Goal: Transaction & Acquisition: Purchase product/service

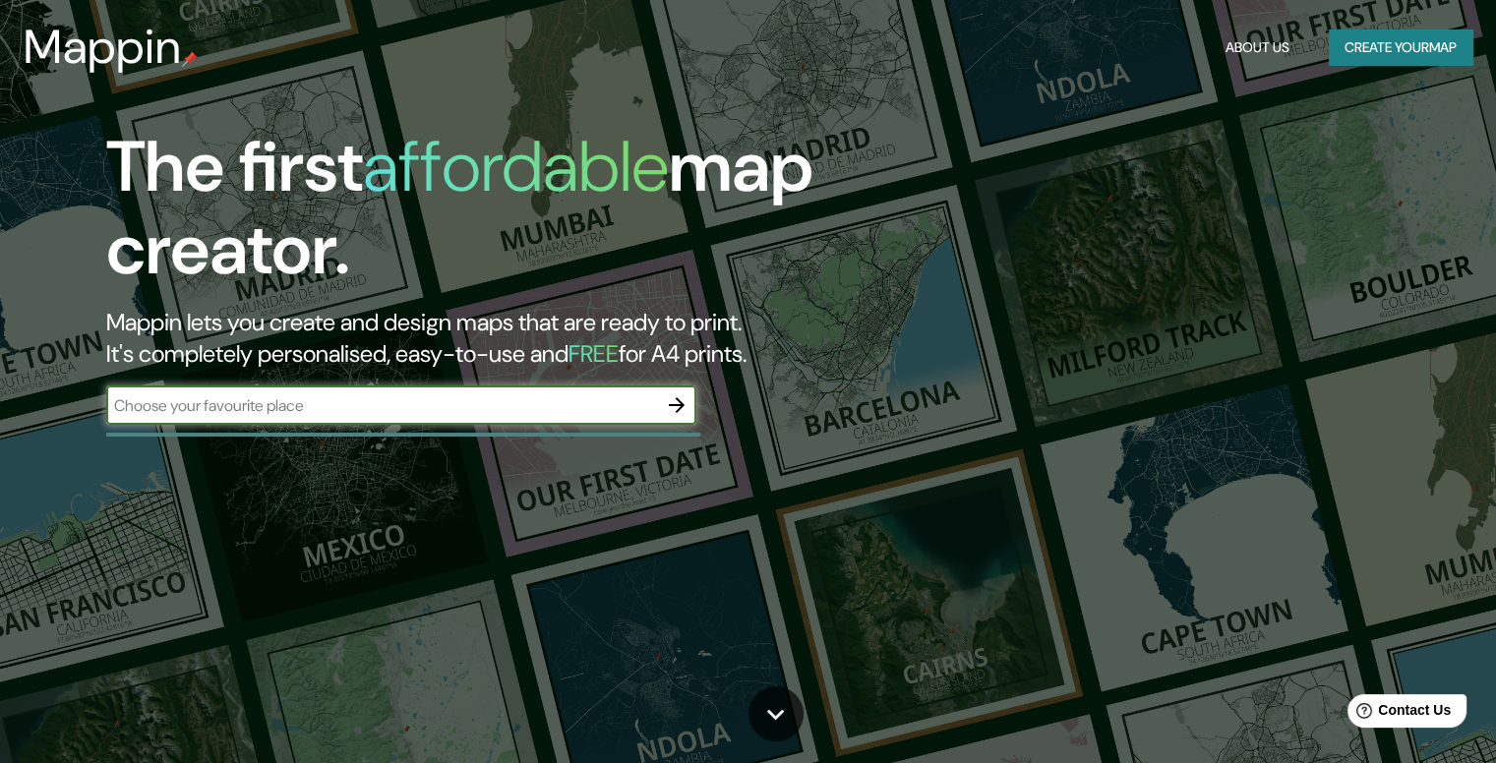
click at [1408, 48] on button "Create your map" at bounding box center [1401, 48] width 144 height 36
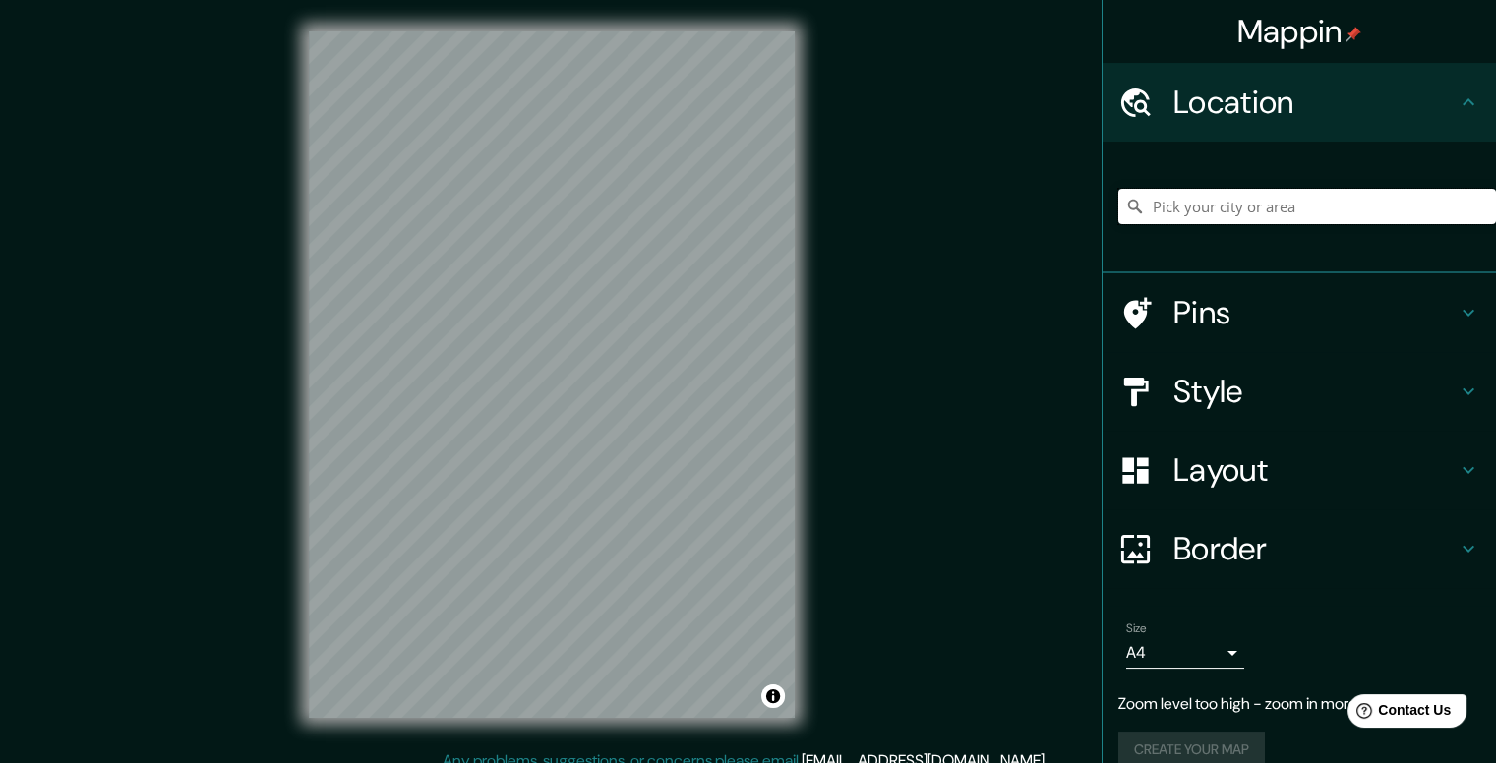
click at [1148, 194] on input "Pick your city or area" at bounding box center [1308, 206] width 378 height 35
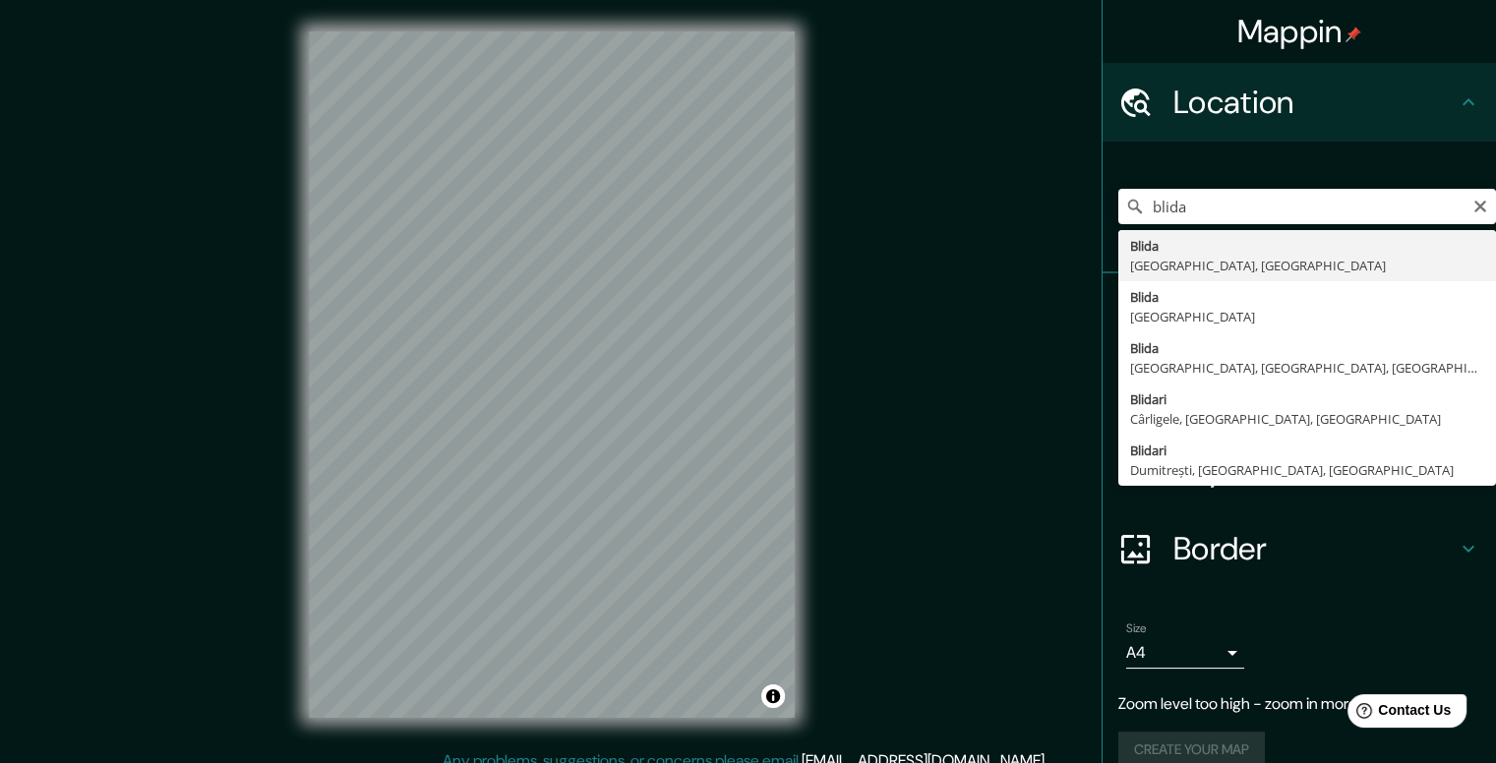
type input "Blida, [GEOGRAPHIC_DATA], [GEOGRAPHIC_DATA]"
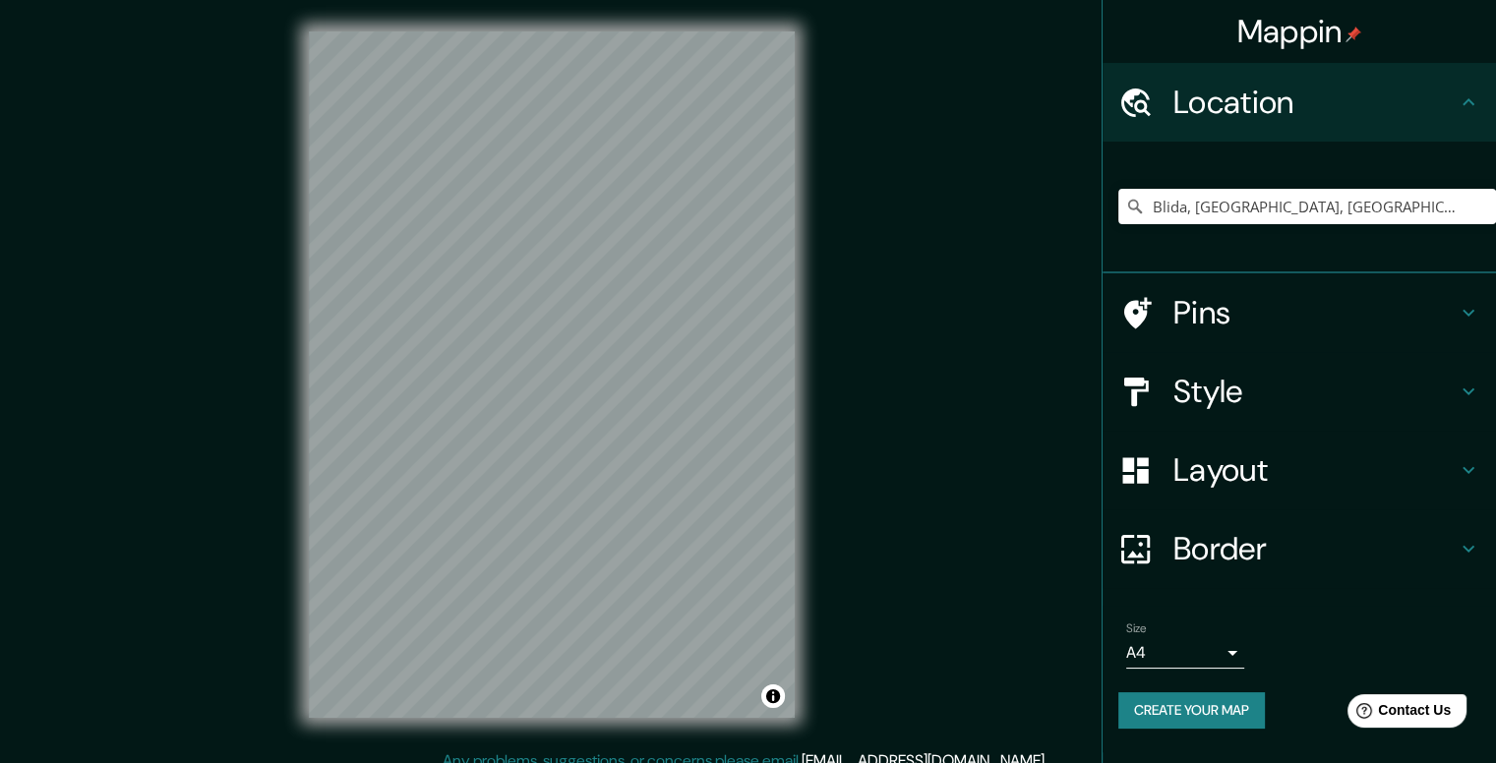
click at [1184, 647] on body "Mappin Location [GEOGRAPHIC_DATA], [GEOGRAPHIC_DATA], [GEOGRAPHIC_DATA] Pins St…" at bounding box center [748, 381] width 1496 height 763
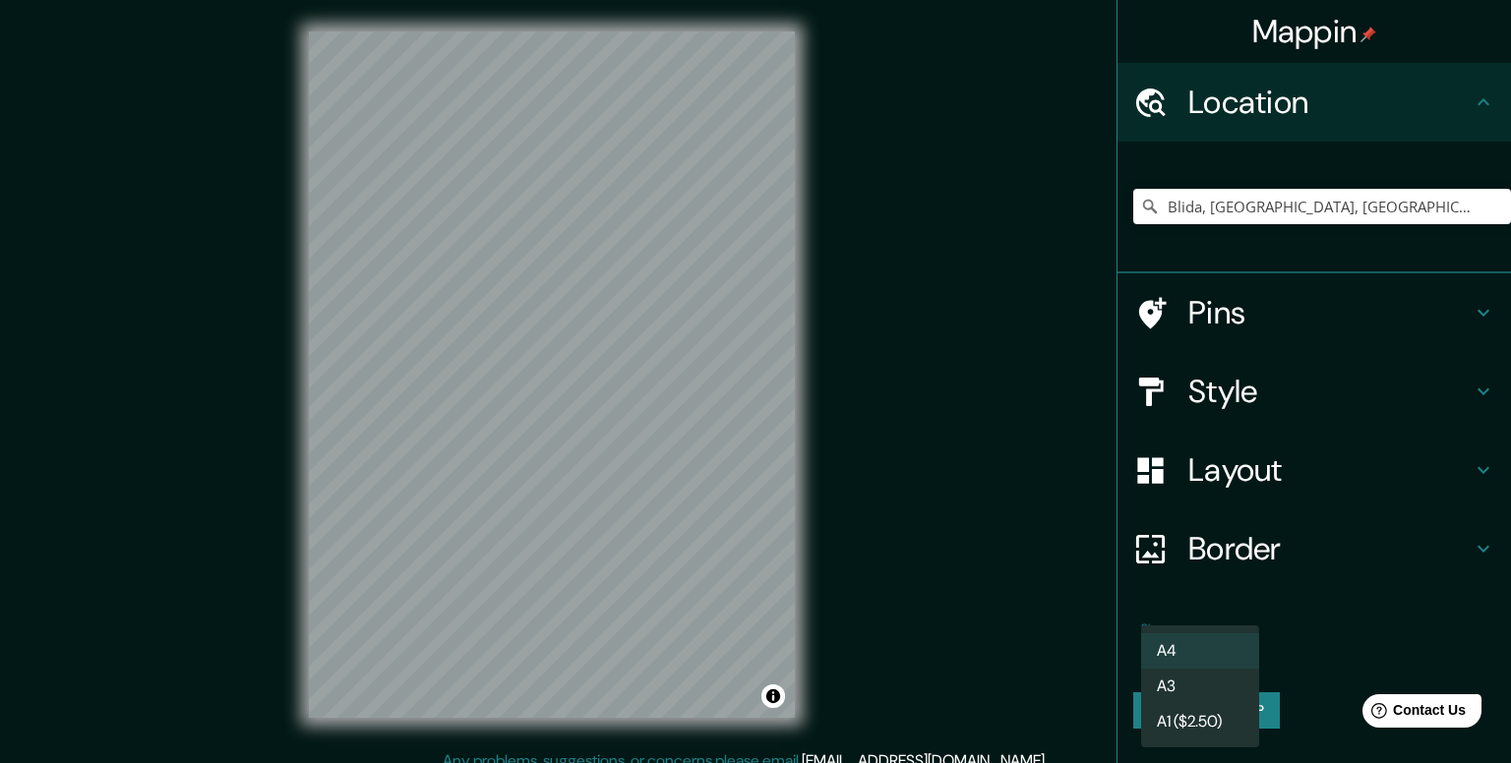
click at [1178, 697] on li "A3" at bounding box center [1200, 686] width 118 height 35
type input "a4"
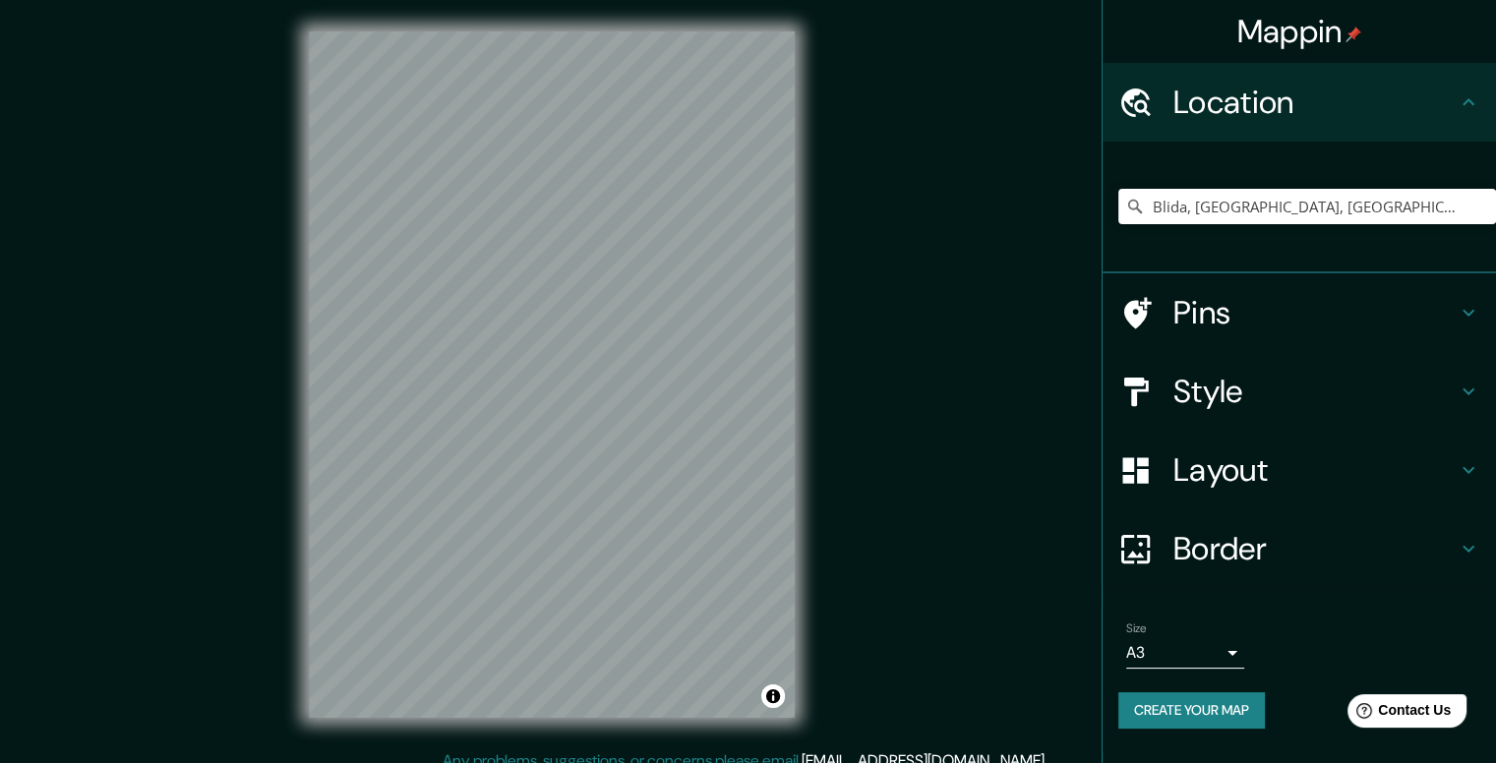
click at [1310, 385] on h4 "Style" at bounding box center [1315, 391] width 283 height 39
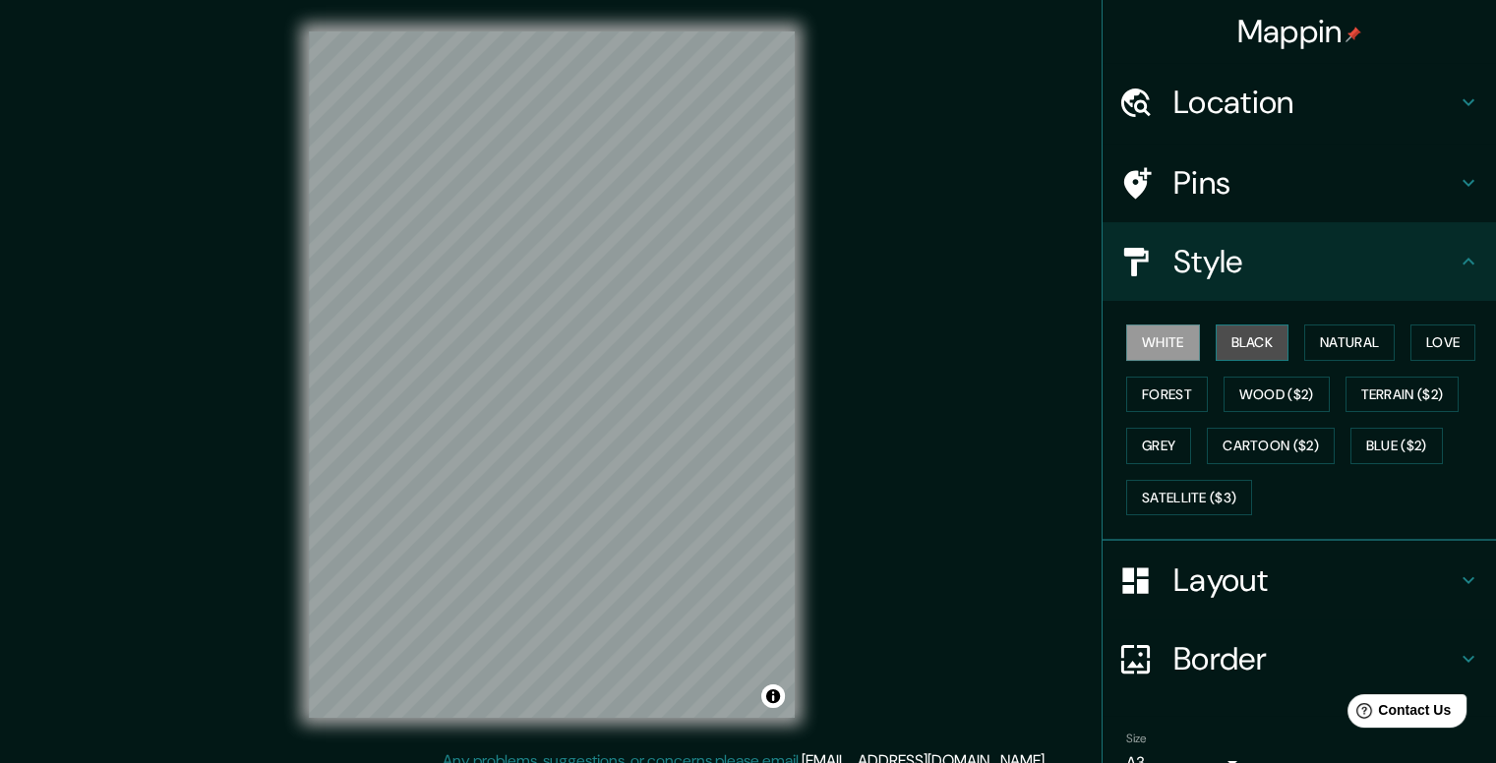
click at [1240, 341] on button "Black" at bounding box center [1253, 343] width 74 height 36
click at [1306, 351] on button "Natural" at bounding box center [1349, 343] width 91 height 36
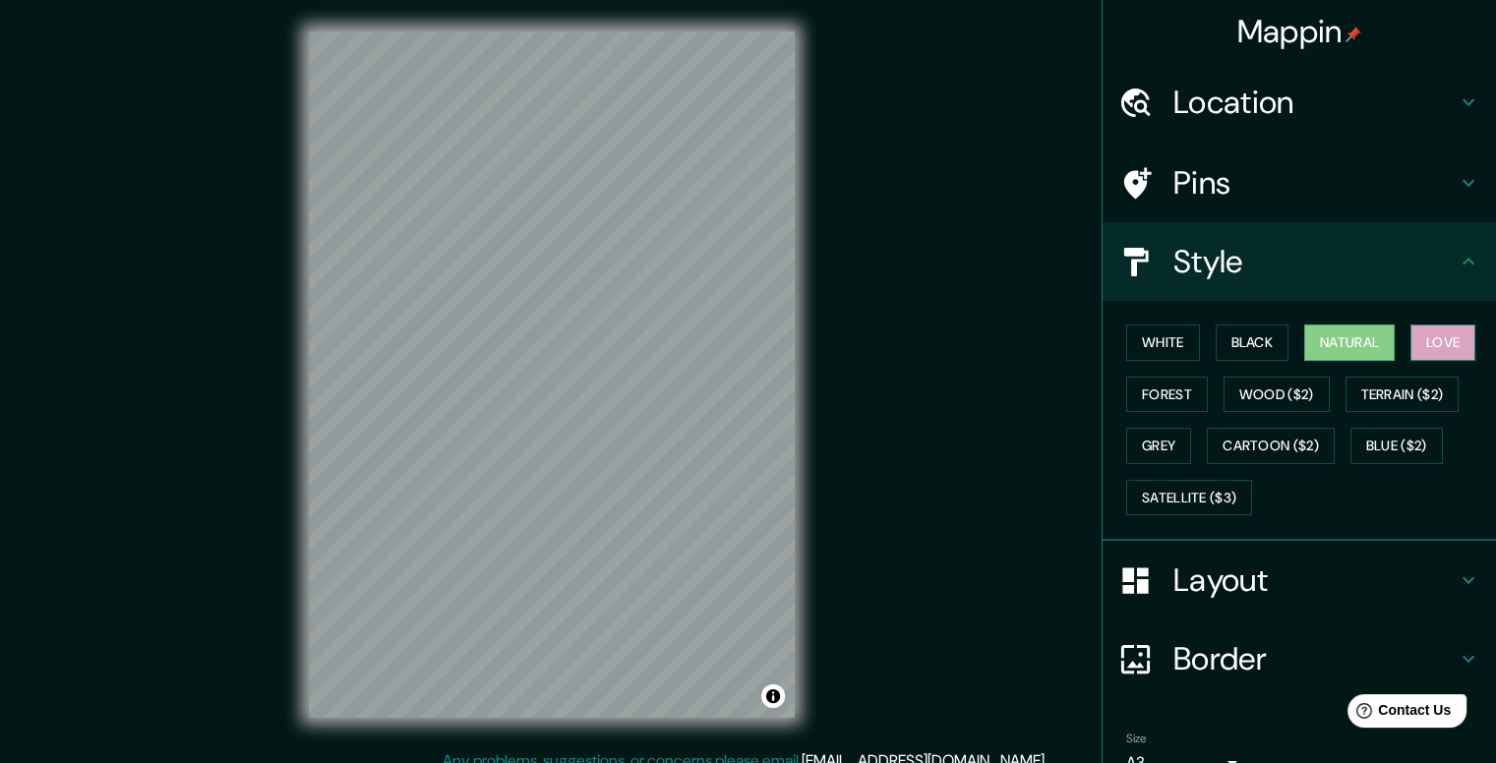
click at [1459, 338] on button "Love" at bounding box center [1443, 343] width 65 height 36
click at [1150, 391] on button "Forest" at bounding box center [1167, 395] width 82 height 36
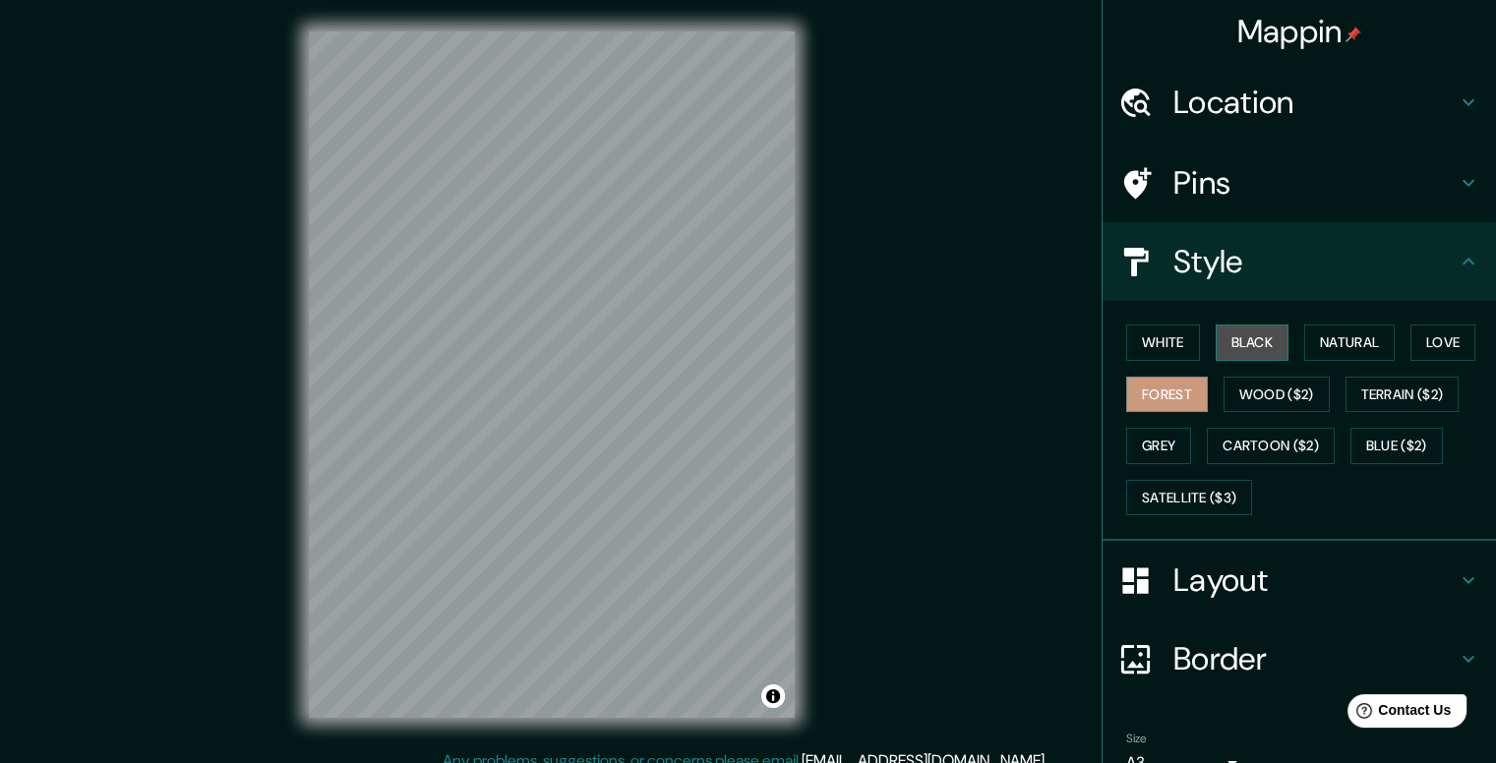
click at [1253, 354] on button "Black" at bounding box center [1253, 343] width 74 height 36
click at [1152, 438] on button "Grey" at bounding box center [1158, 446] width 65 height 36
click at [1260, 338] on button "Black" at bounding box center [1253, 343] width 74 height 36
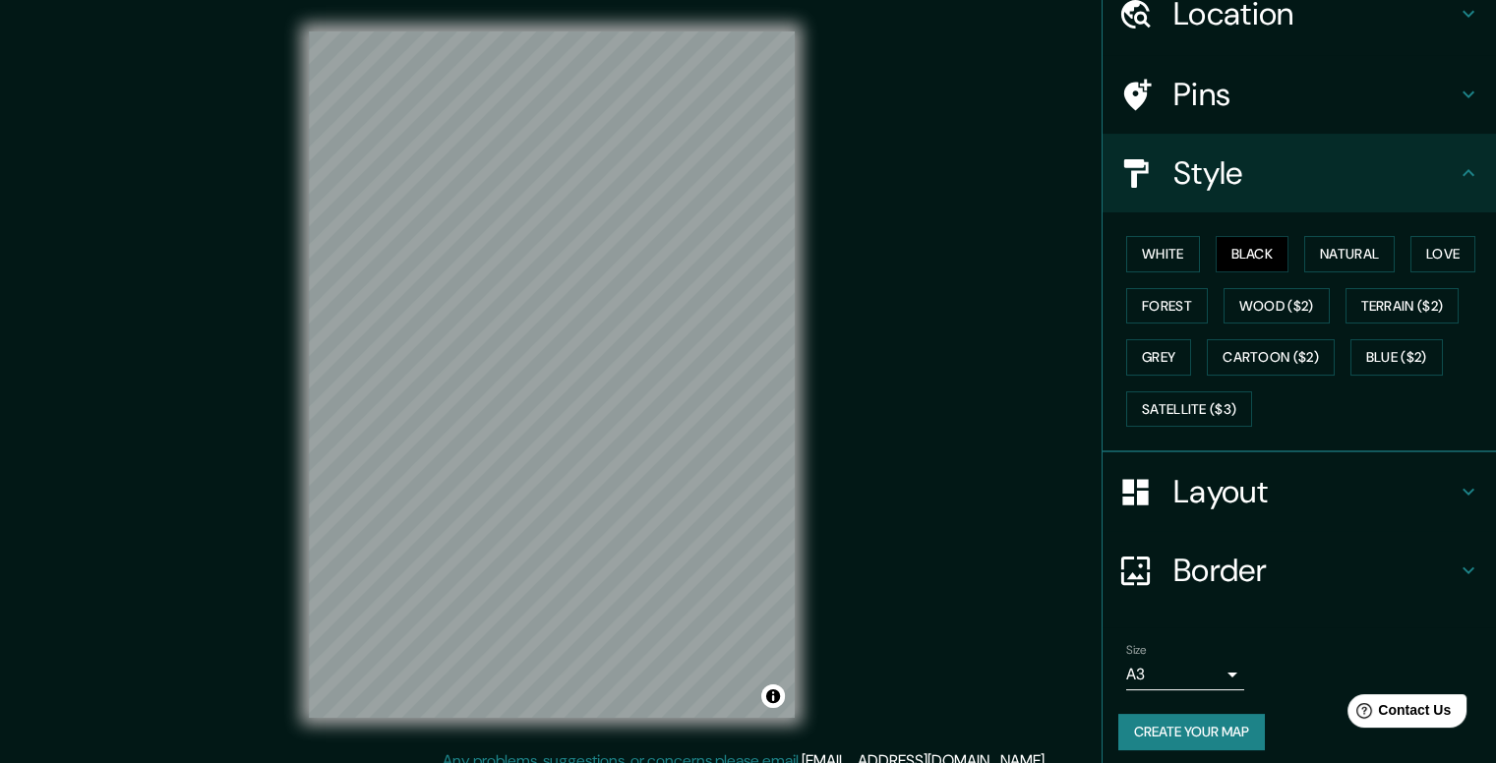
scroll to position [95, 0]
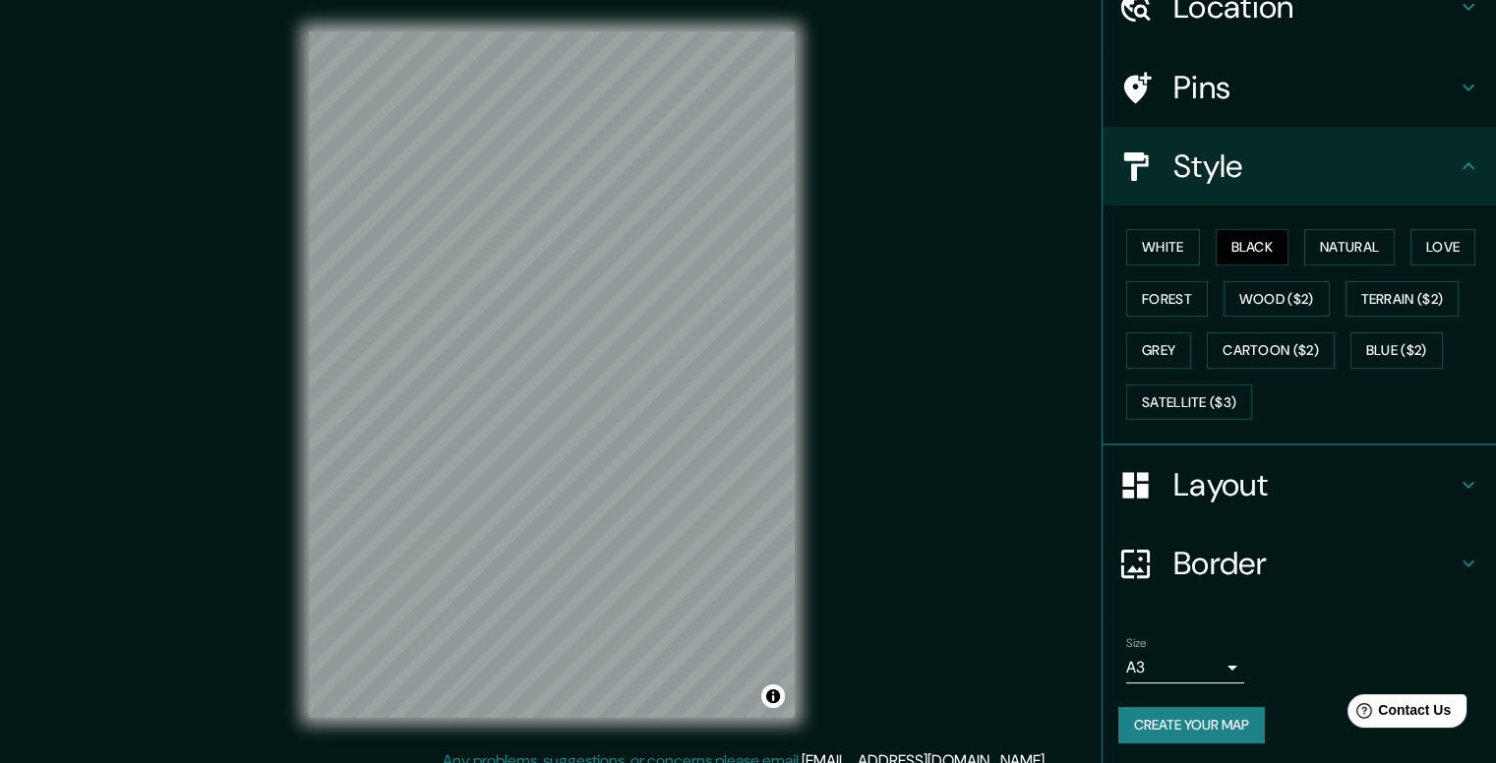
click at [1291, 467] on h4 "Layout" at bounding box center [1315, 484] width 283 height 39
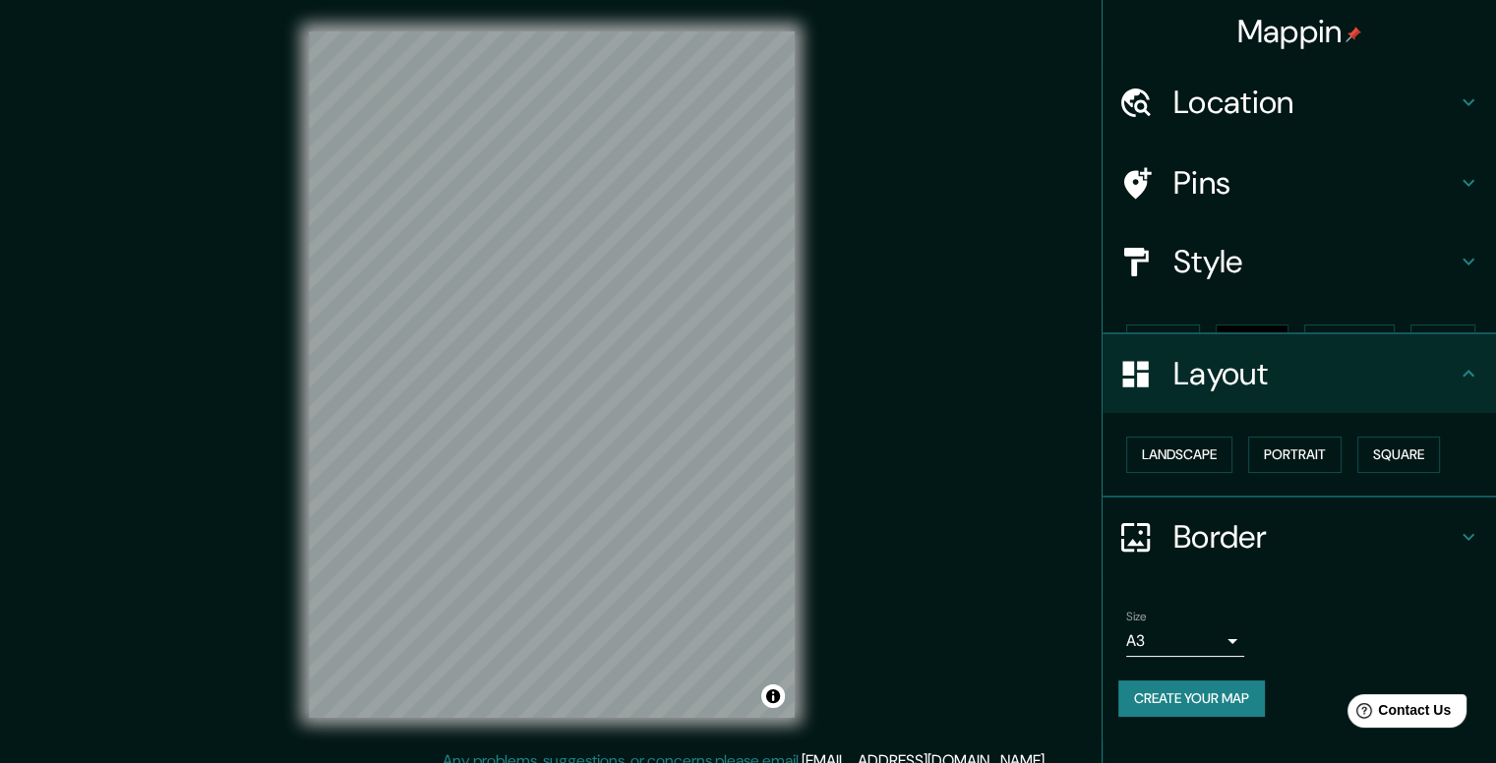
scroll to position [0, 0]
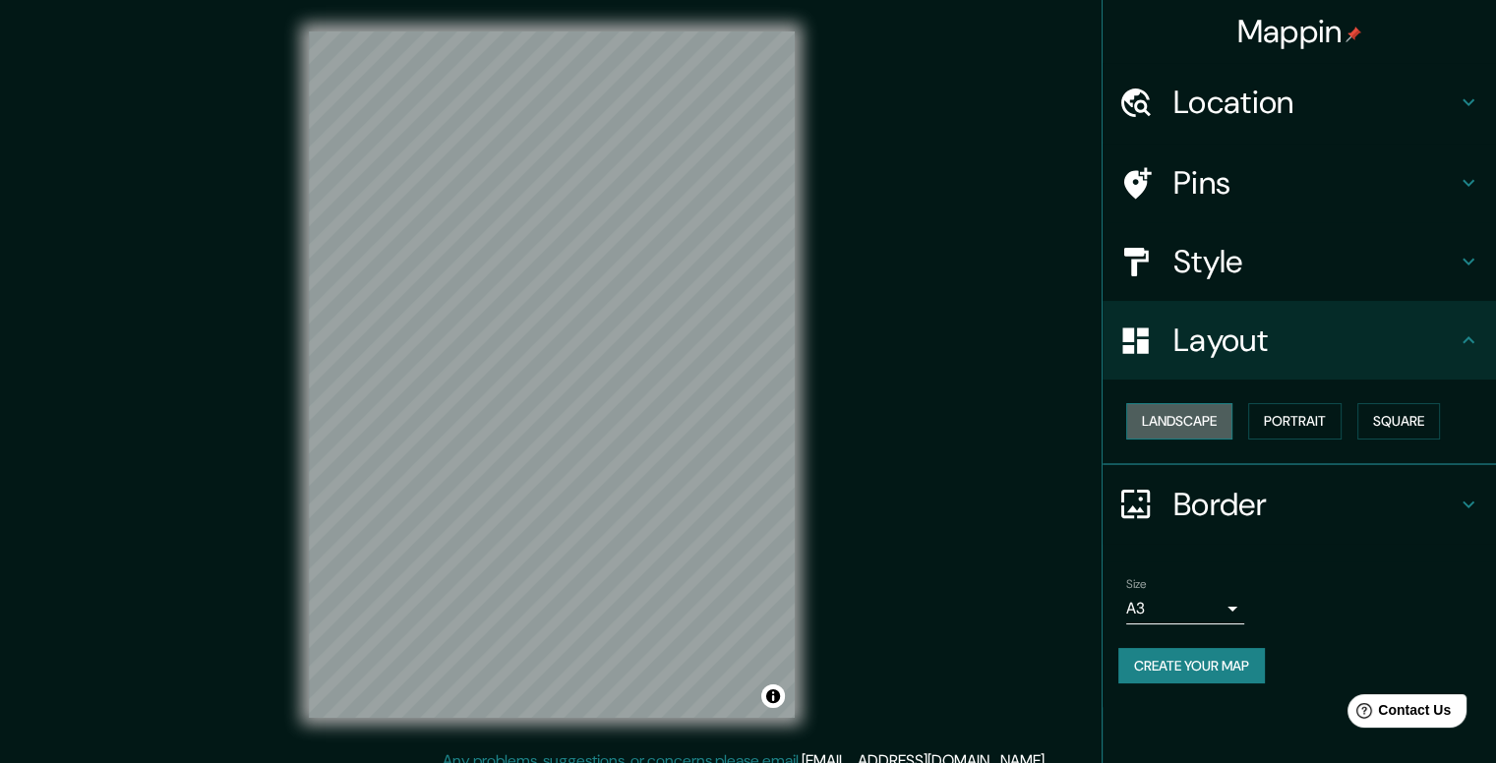
click at [1224, 419] on button "Landscape" at bounding box center [1179, 421] width 106 height 36
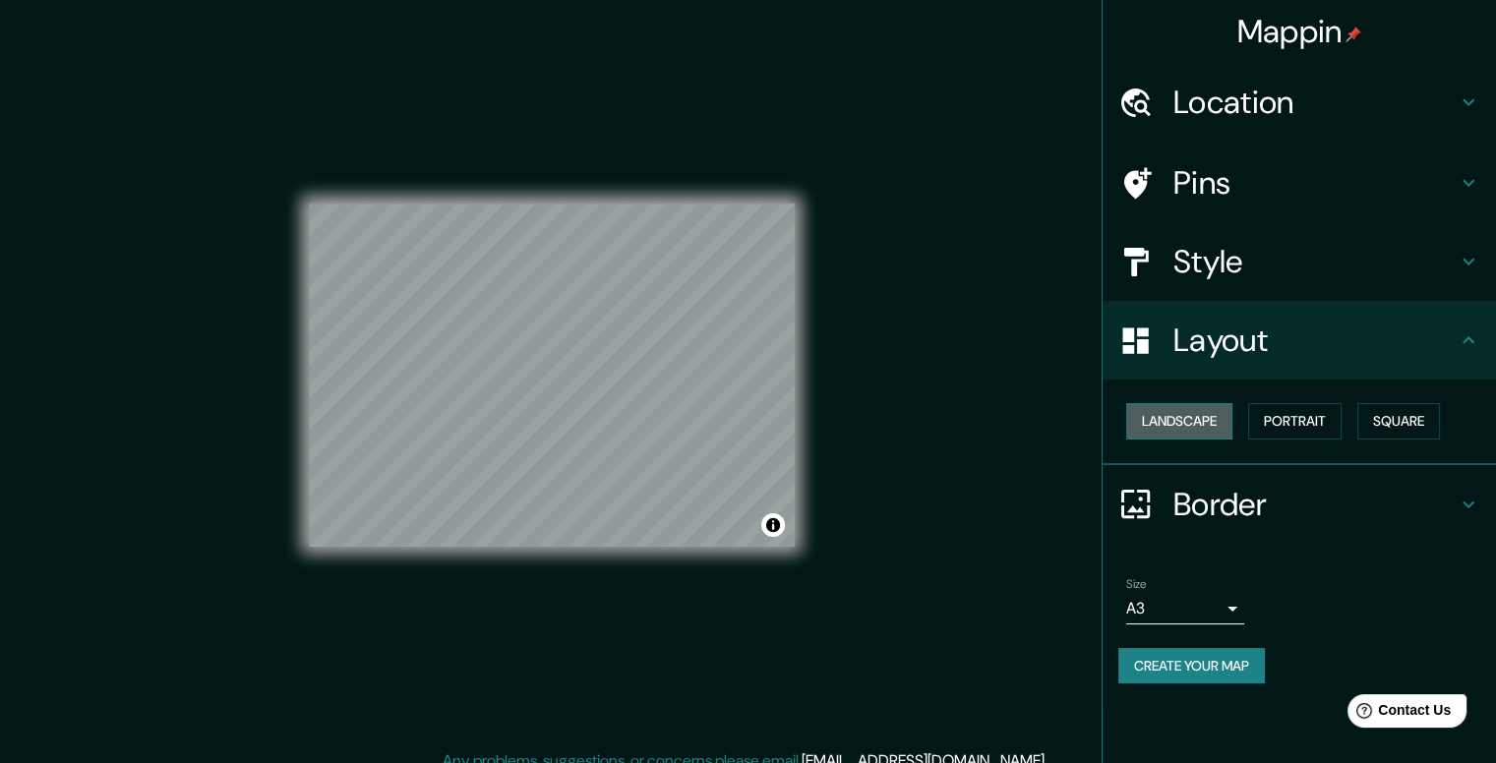
click at [1224, 419] on button "Landscape" at bounding box center [1179, 421] width 106 height 36
click at [1310, 426] on button "Portrait" at bounding box center [1294, 421] width 93 height 36
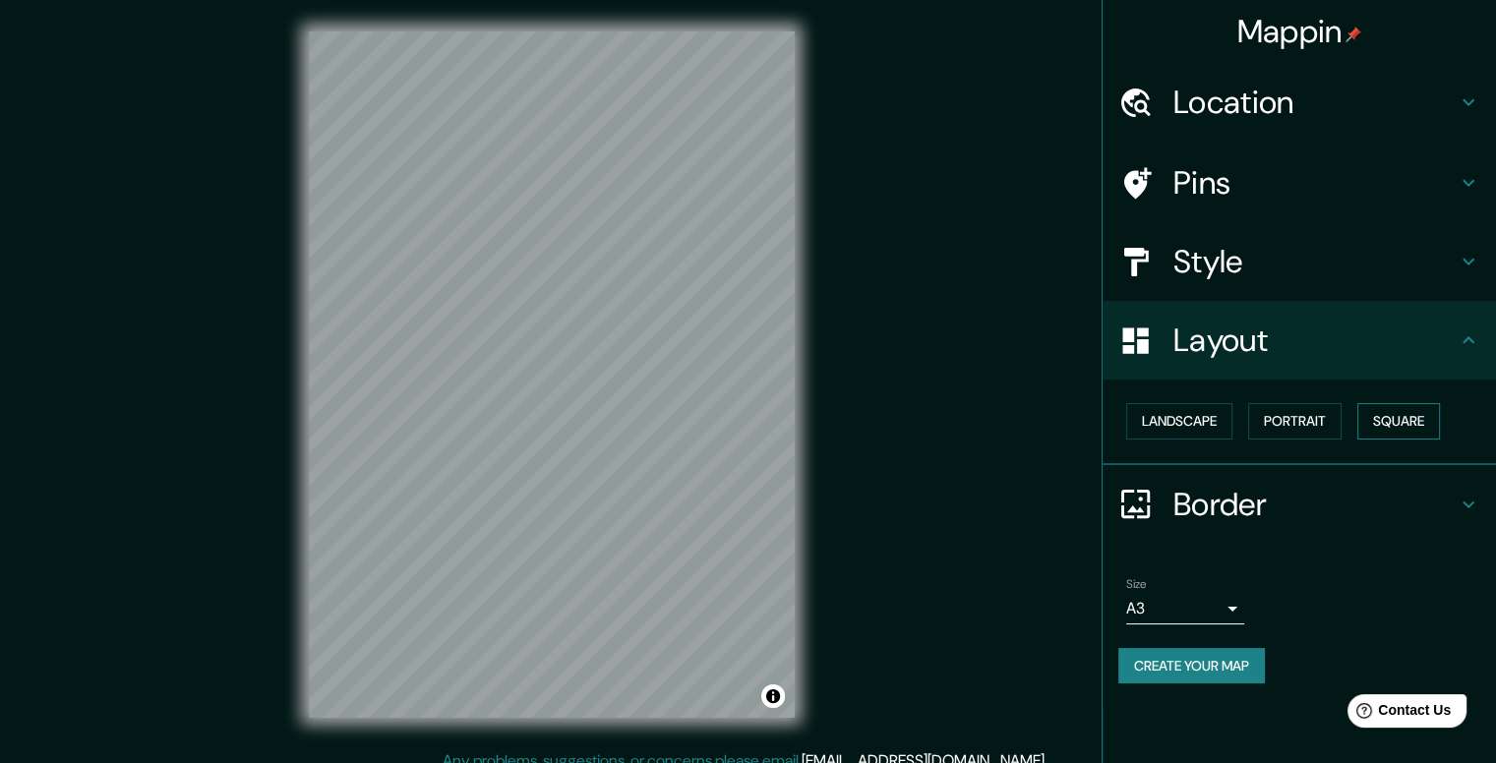
click at [1384, 423] on button "Square" at bounding box center [1399, 421] width 83 height 36
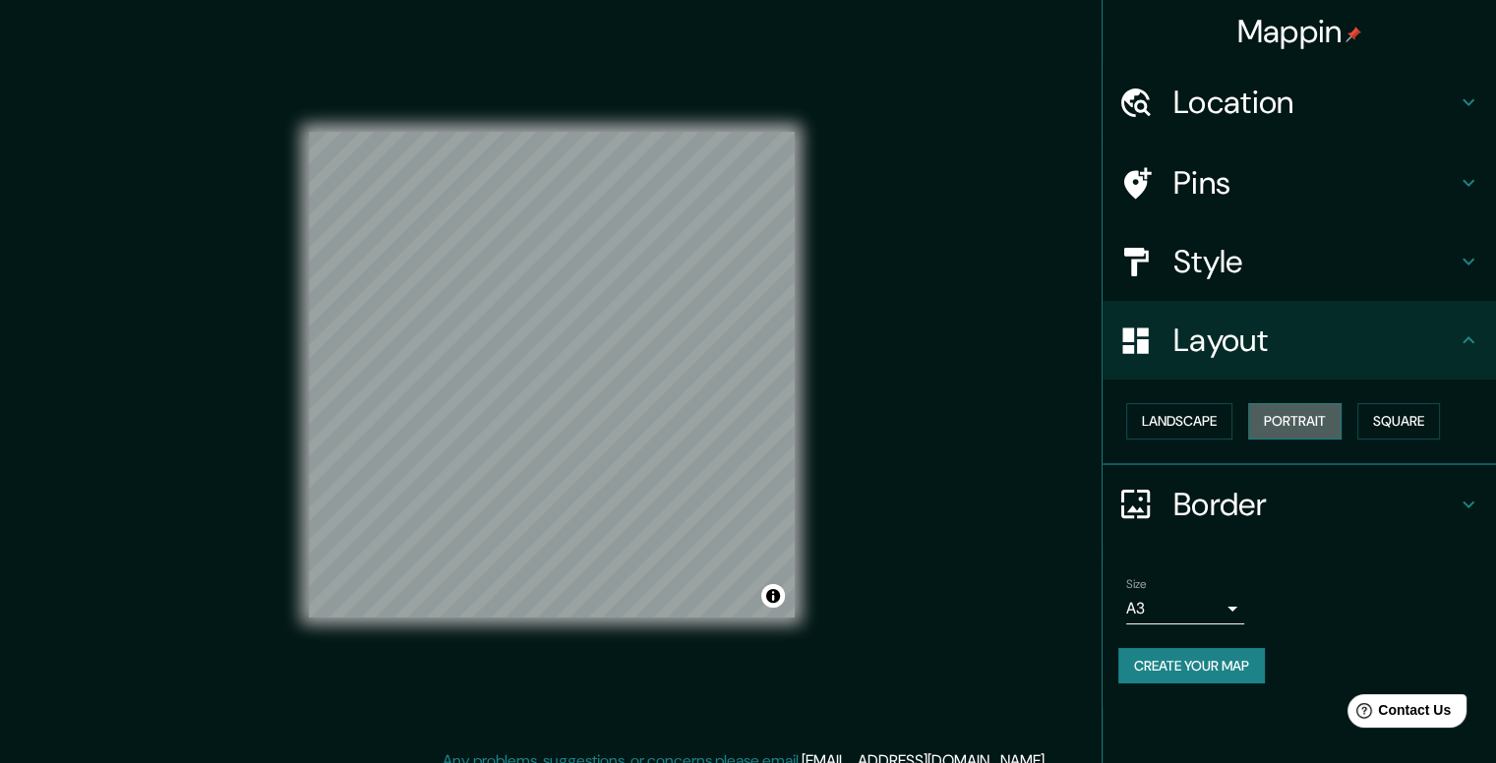
click at [1307, 414] on button "Portrait" at bounding box center [1294, 421] width 93 height 36
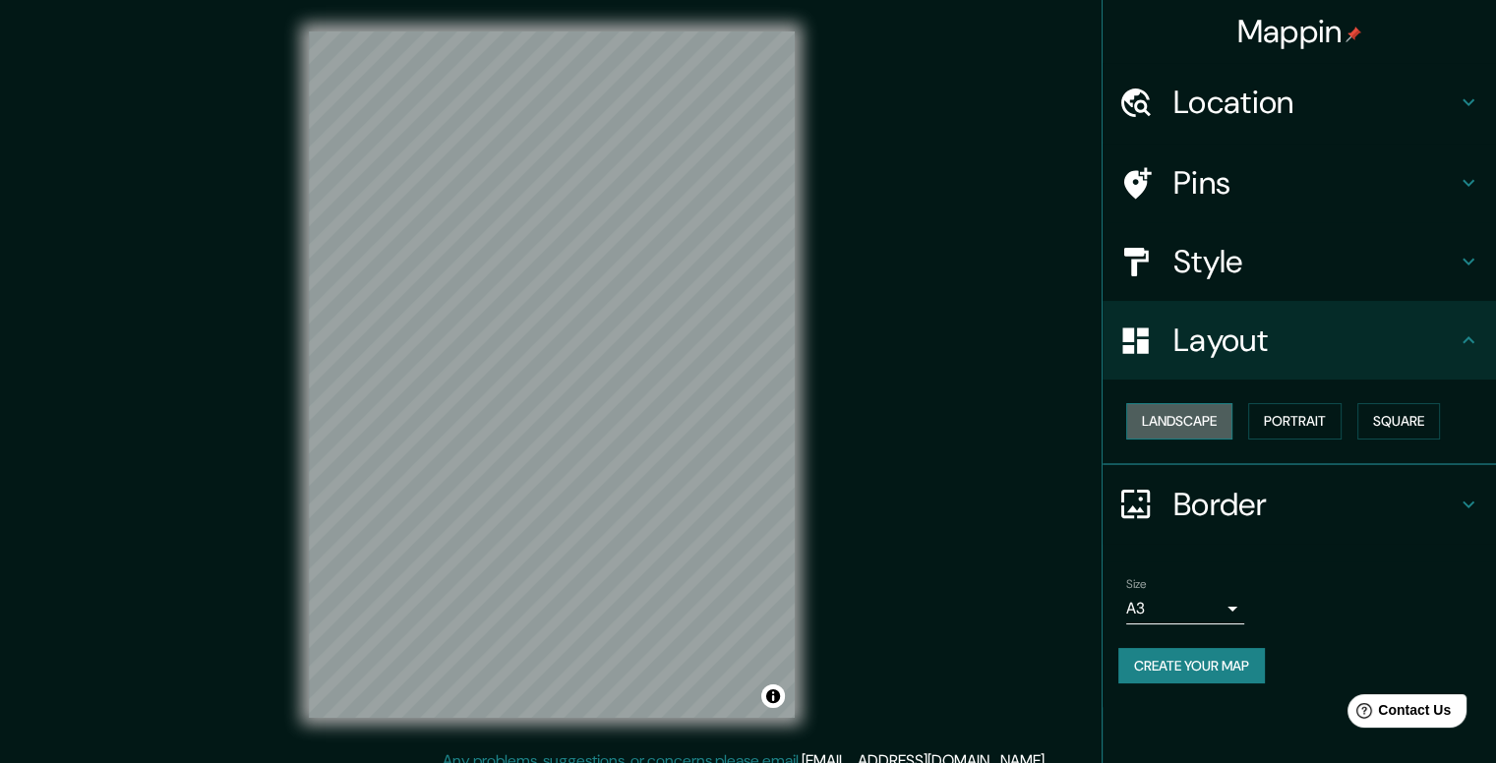
click at [1220, 430] on button "Landscape" at bounding box center [1179, 421] width 106 height 36
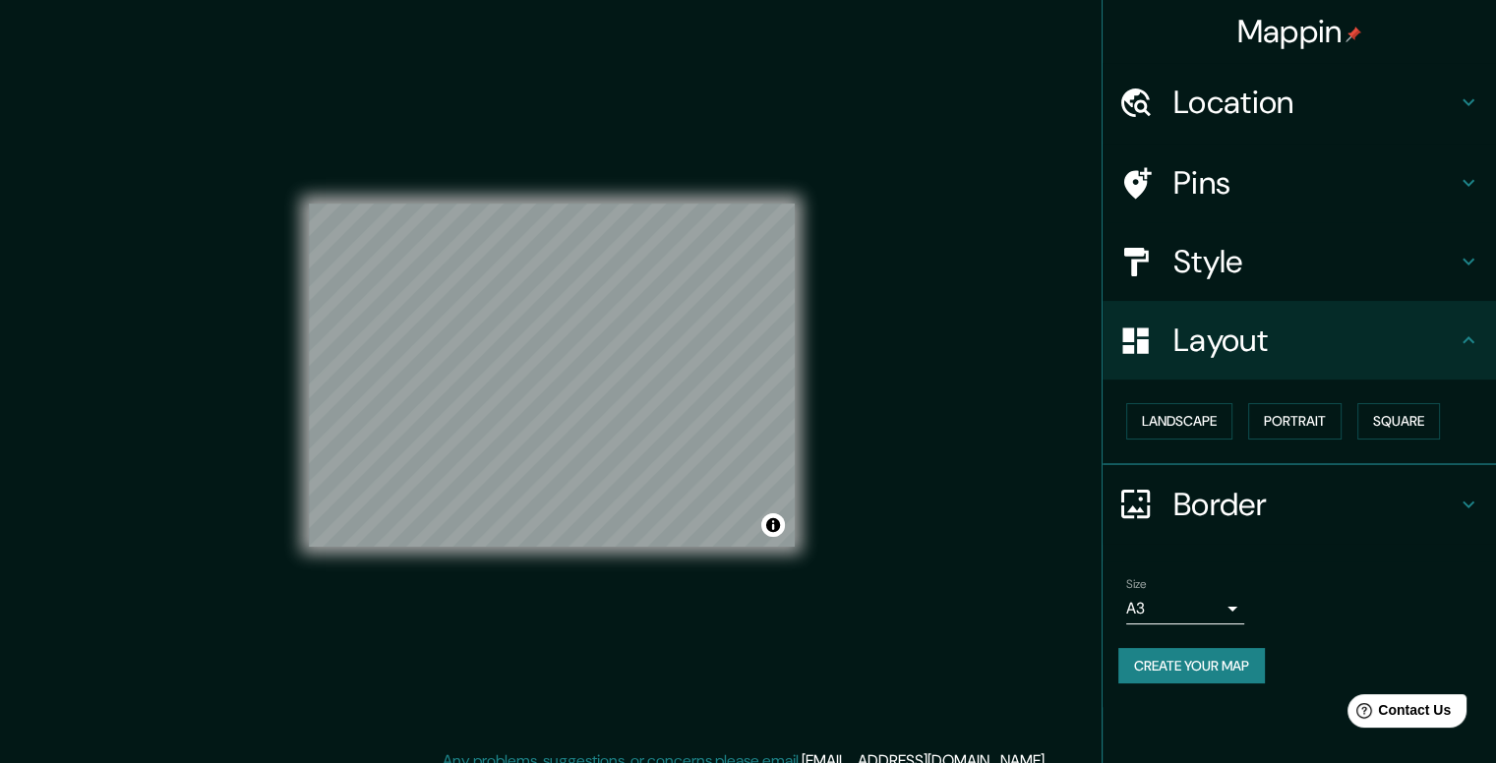
click at [1282, 441] on div "Landscape [GEOGRAPHIC_DATA]" at bounding box center [1308, 421] width 378 height 52
click at [1290, 426] on button "Portrait" at bounding box center [1294, 421] width 93 height 36
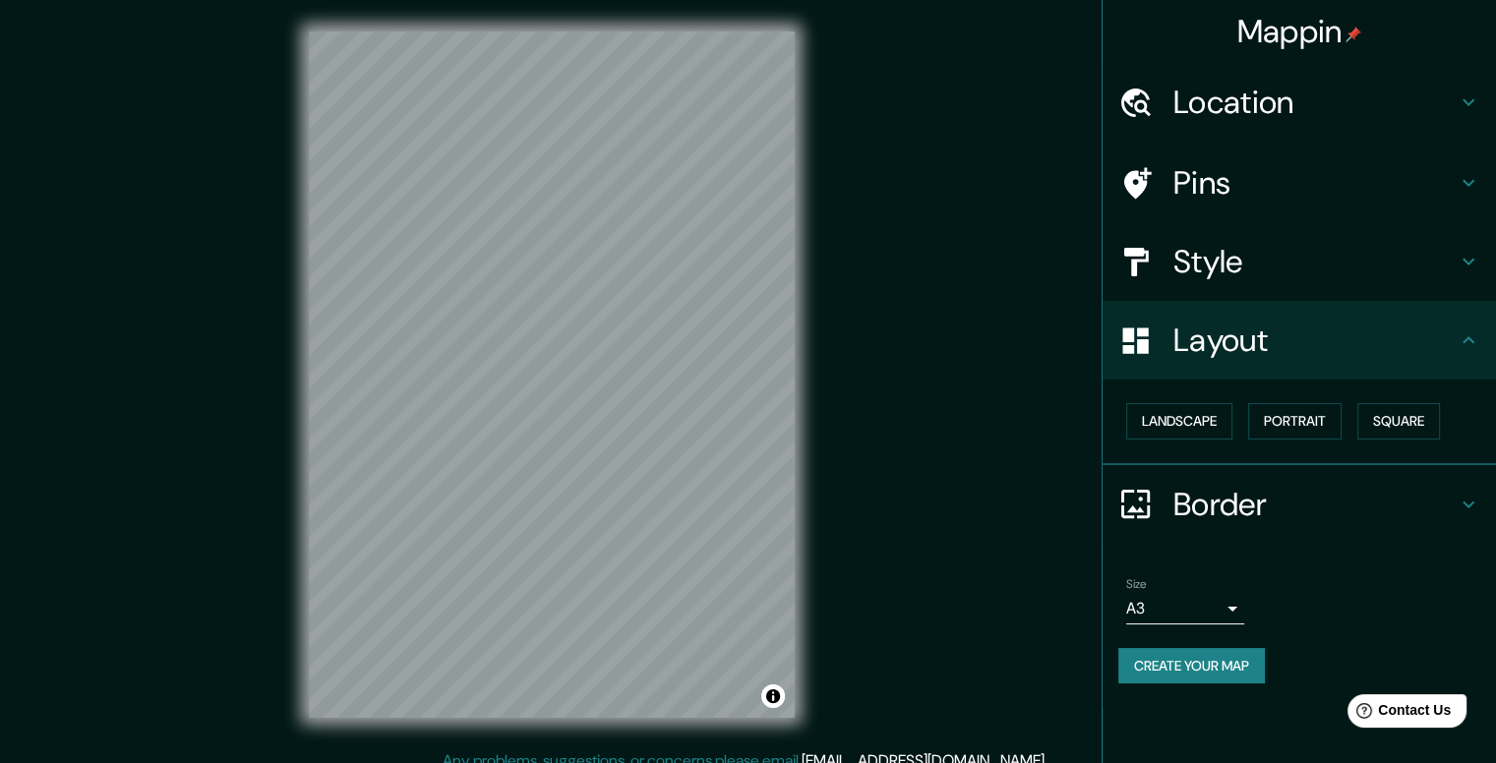
click at [1283, 490] on h4 "Border" at bounding box center [1315, 504] width 283 height 39
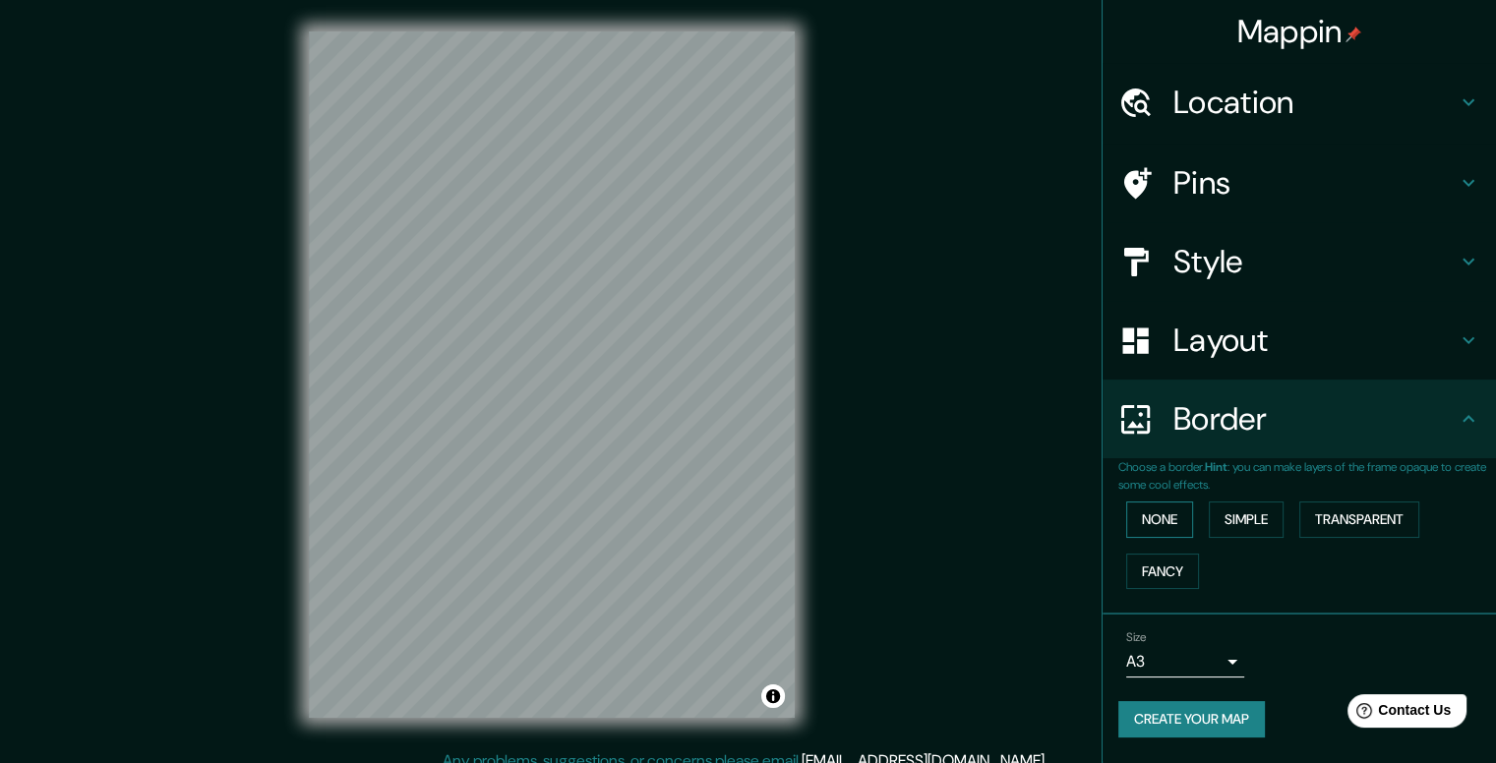
click at [1189, 522] on button "None" at bounding box center [1159, 520] width 67 height 36
click at [1236, 532] on button "Simple" at bounding box center [1246, 520] width 75 height 36
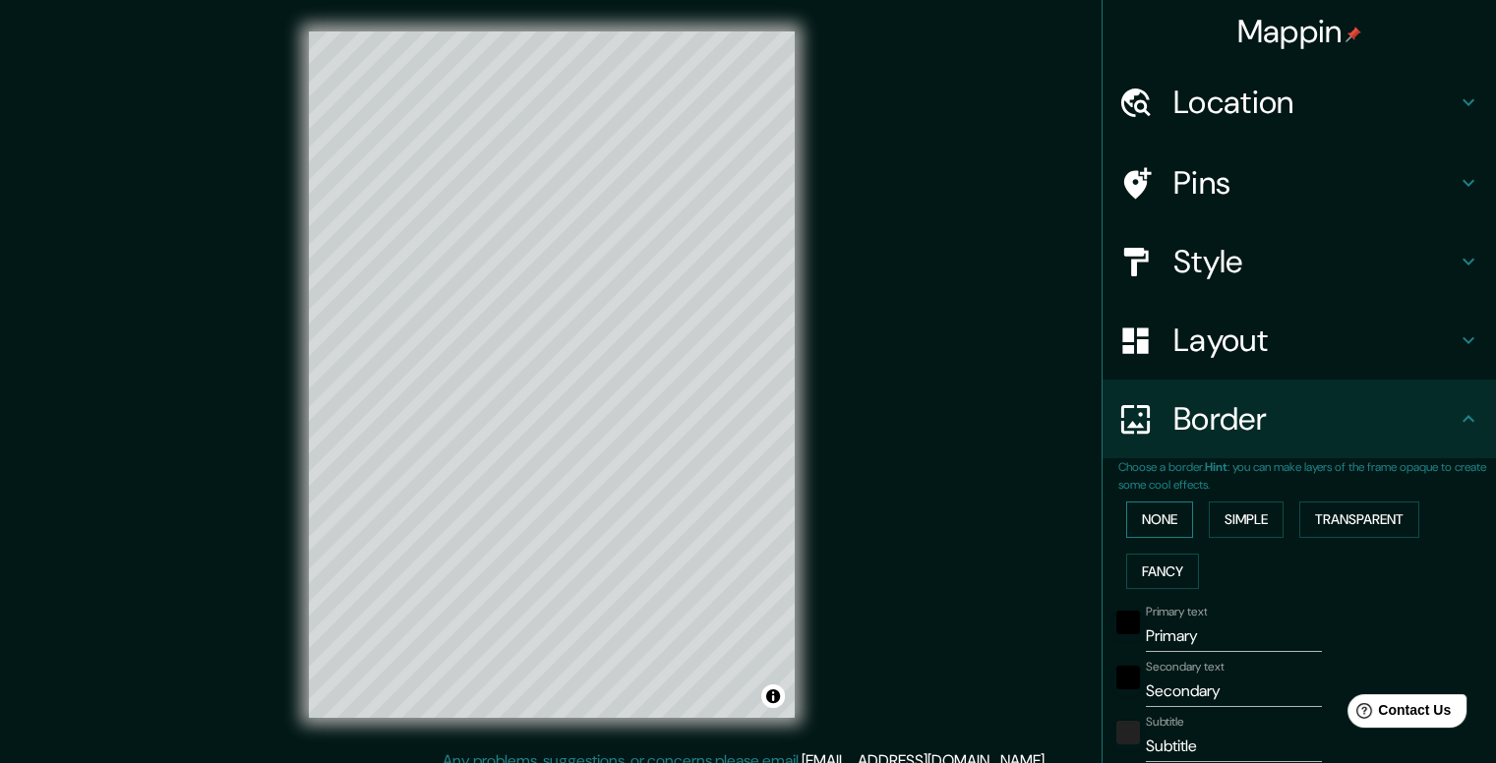
click at [1161, 526] on button "None" at bounding box center [1159, 520] width 67 height 36
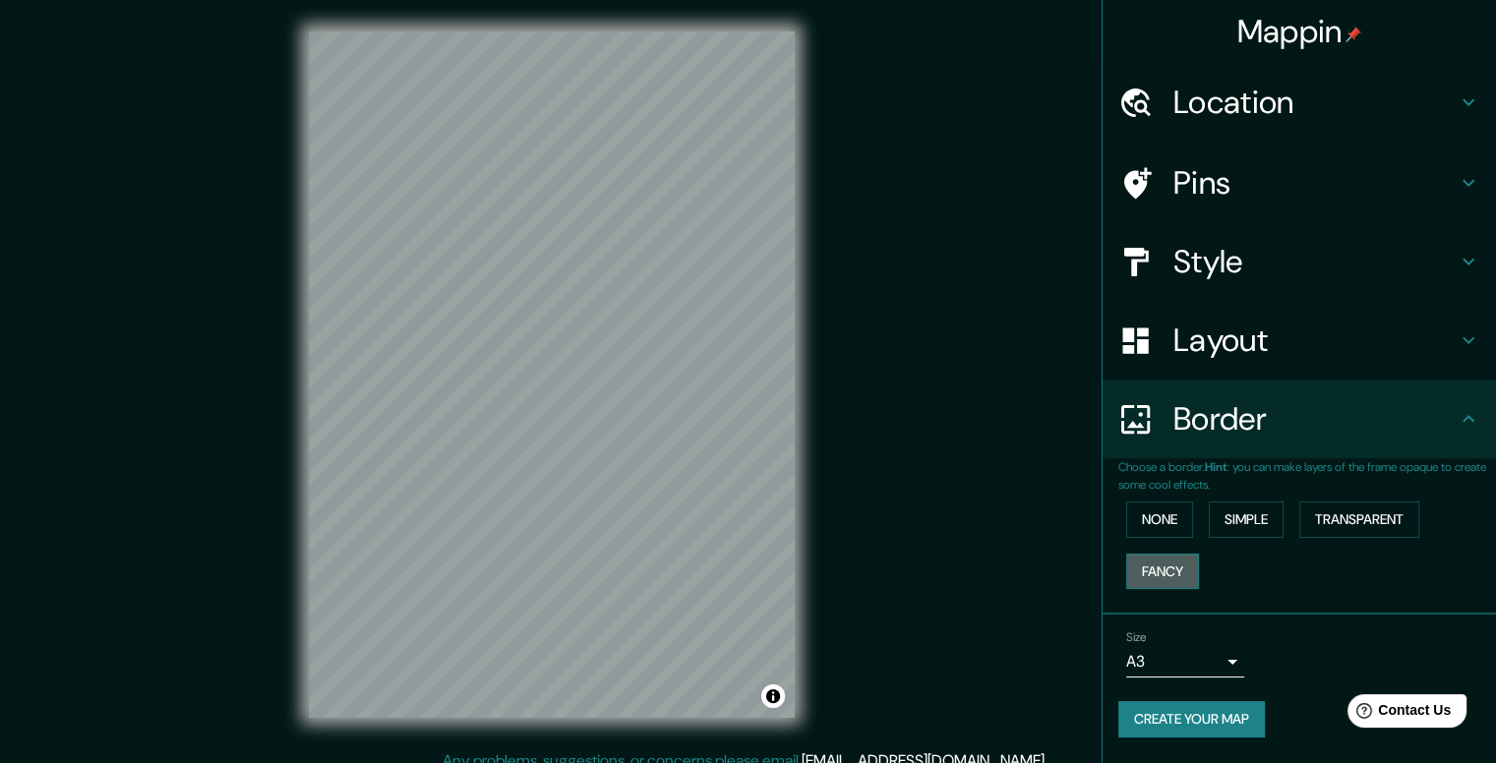
click at [1170, 562] on button "Fancy" at bounding box center [1162, 572] width 73 height 36
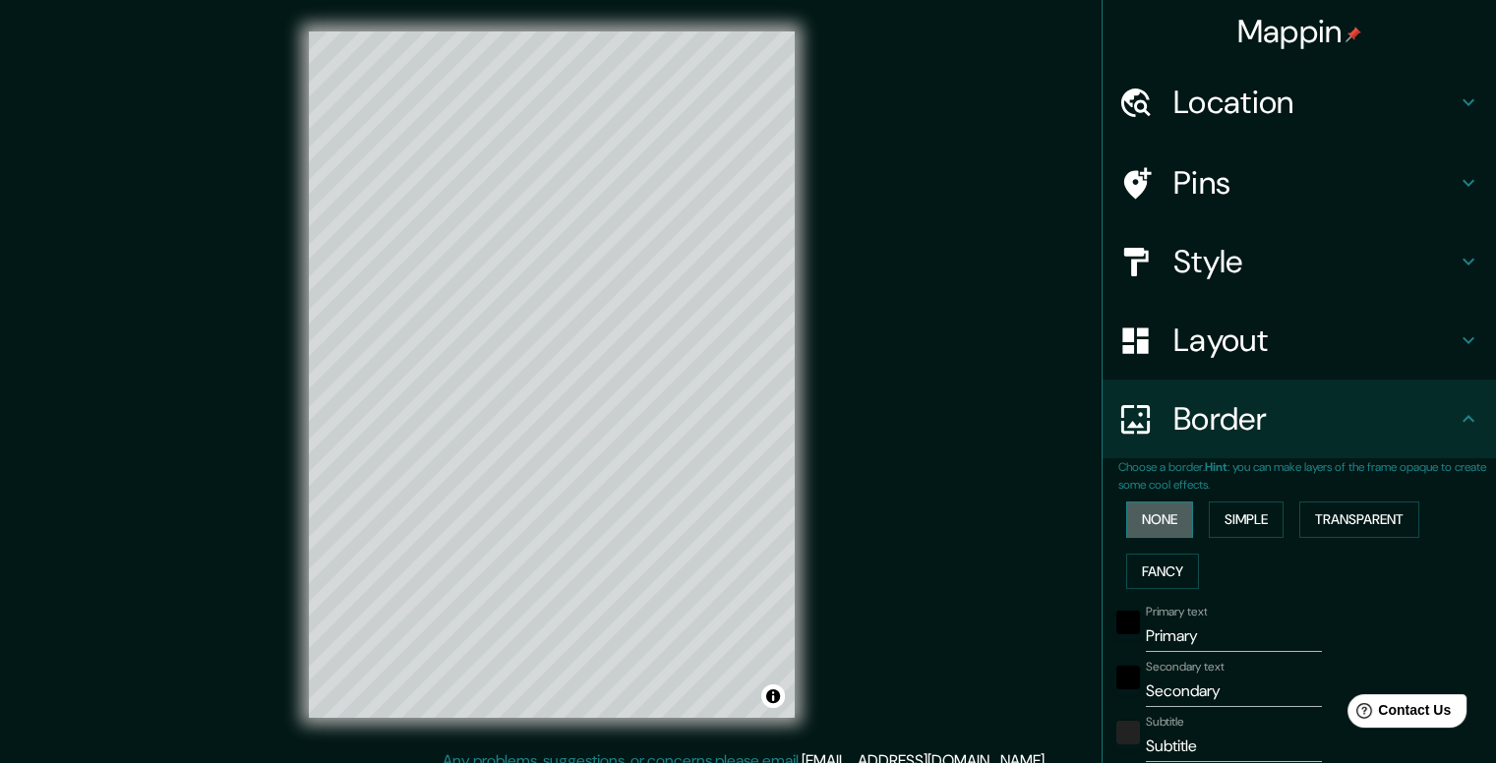
click at [1169, 528] on button "None" at bounding box center [1159, 520] width 67 height 36
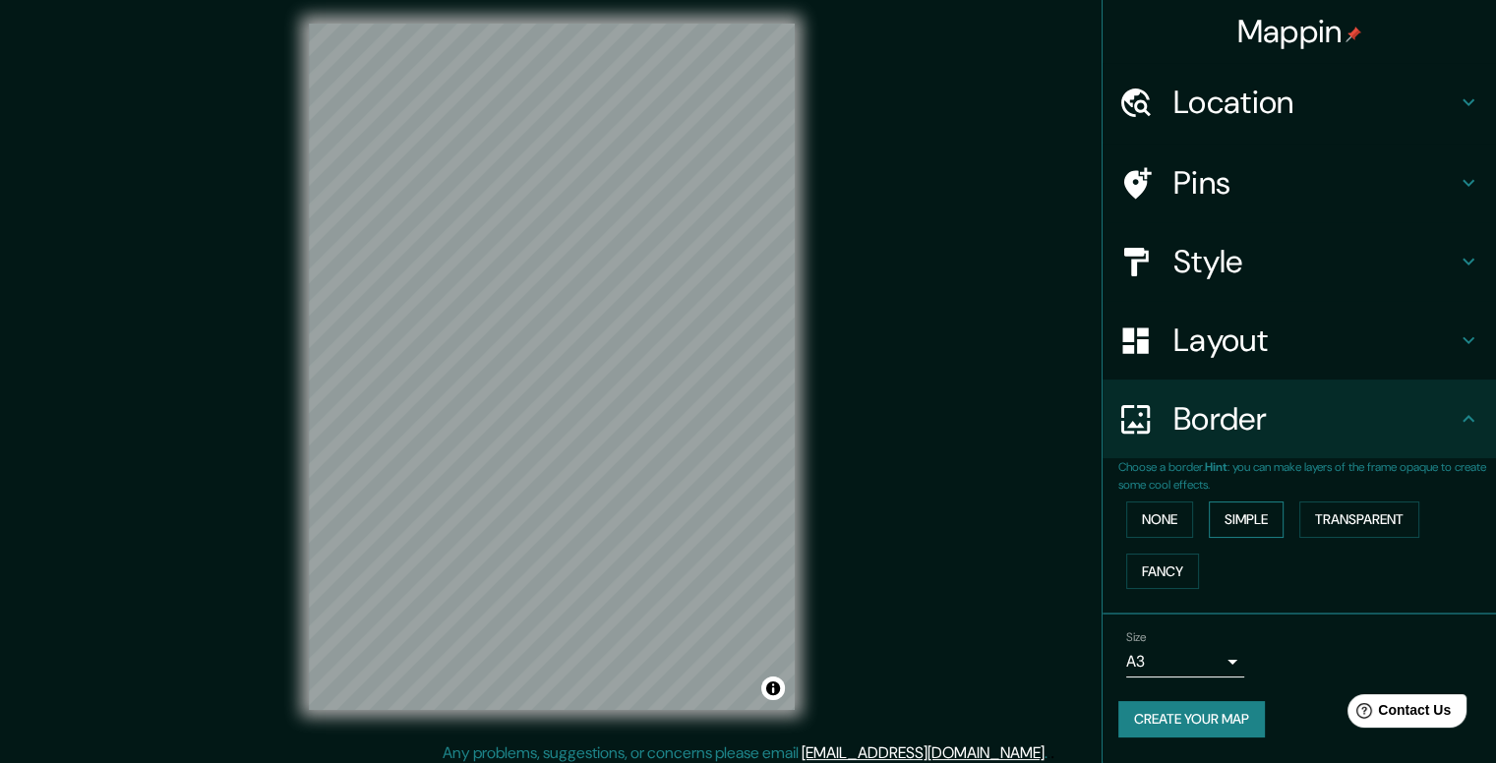
scroll to position [18, 0]
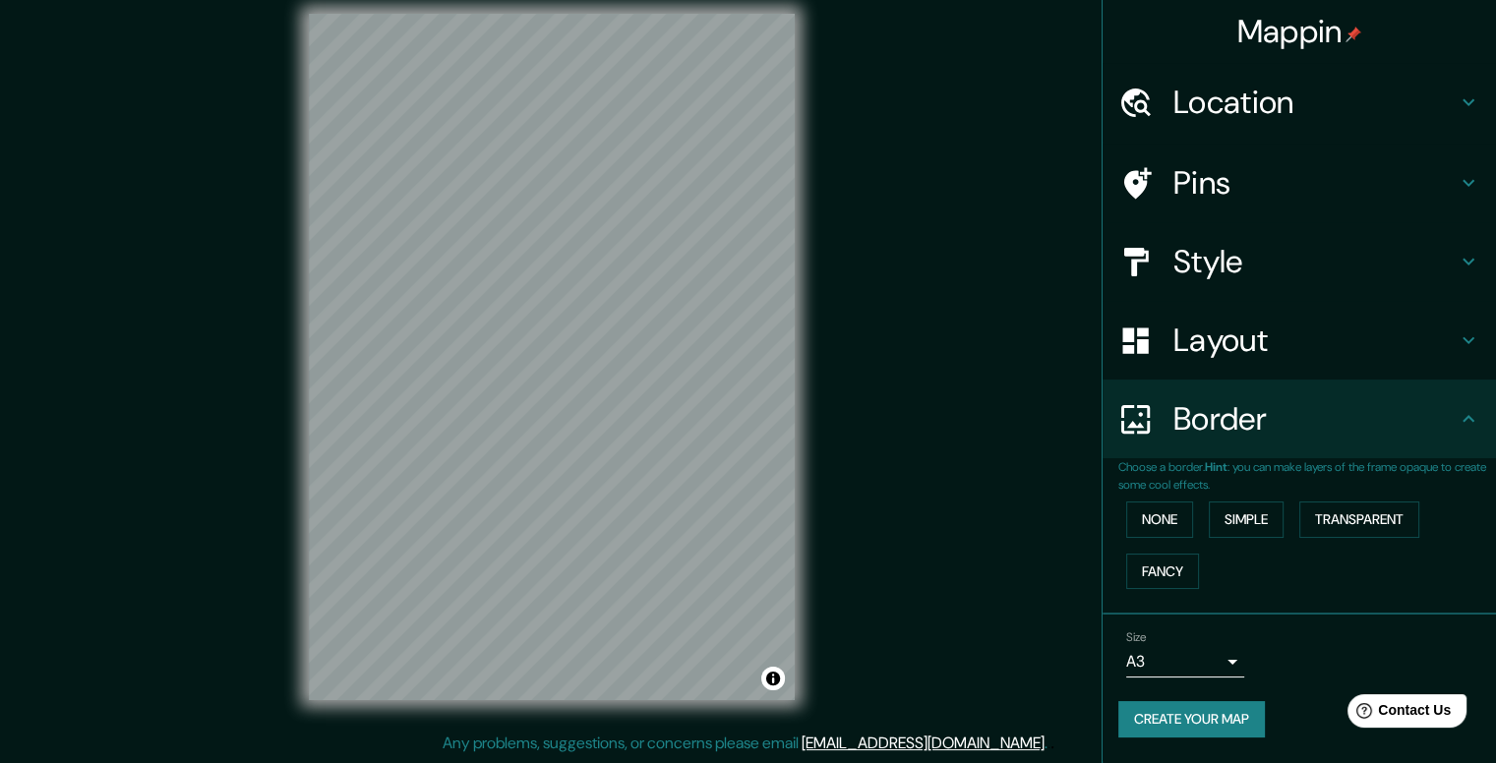
click at [1322, 453] on div "Border" at bounding box center [1299, 419] width 393 height 79
click at [1382, 511] on button "Transparent" at bounding box center [1360, 520] width 120 height 36
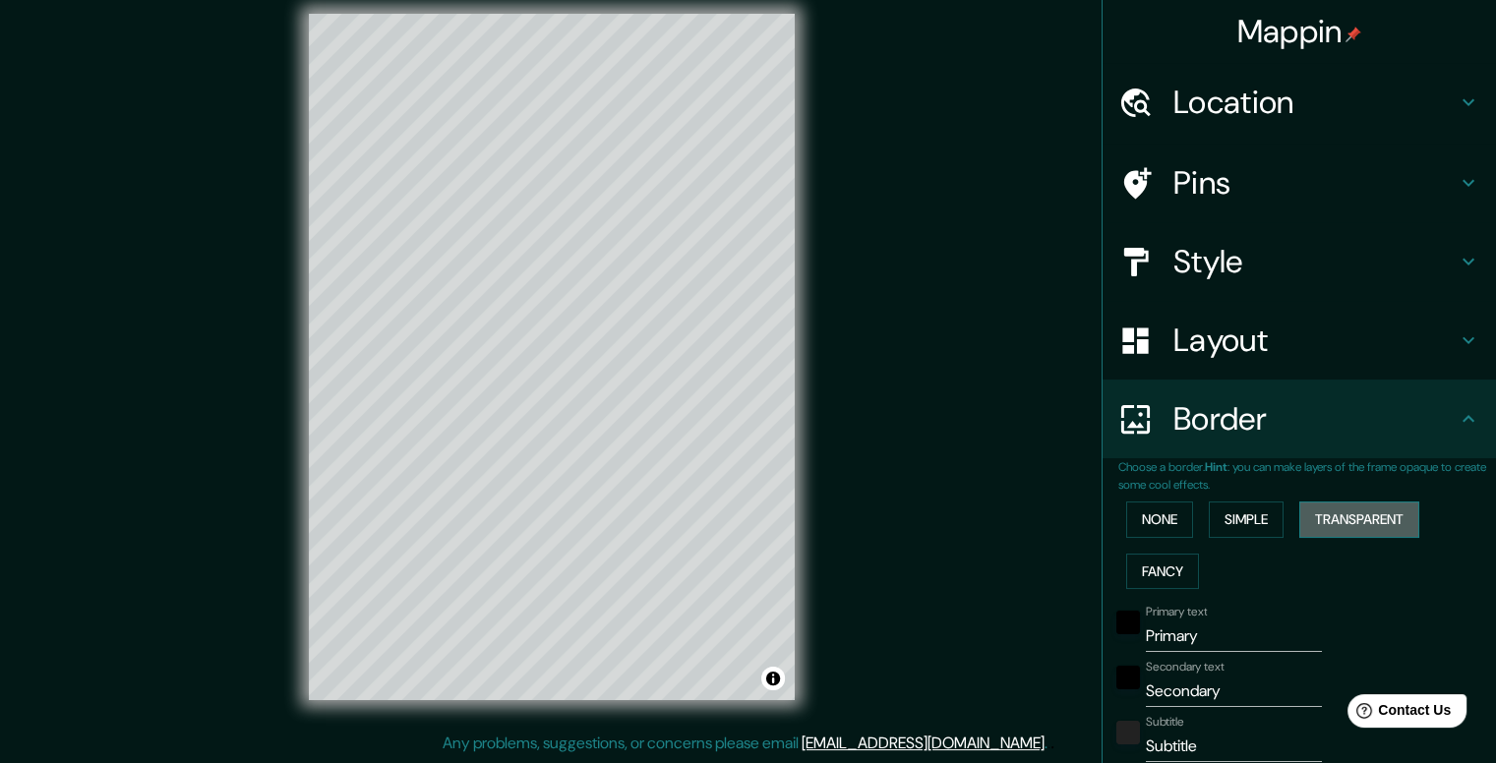
click at [1382, 511] on button "Transparent" at bounding box center [1360, 520] width 120 height 36
type input "237"
type input "40"
click at [1151, 504] on button "None" at bounding box center [1159, 520] width 67 height 36
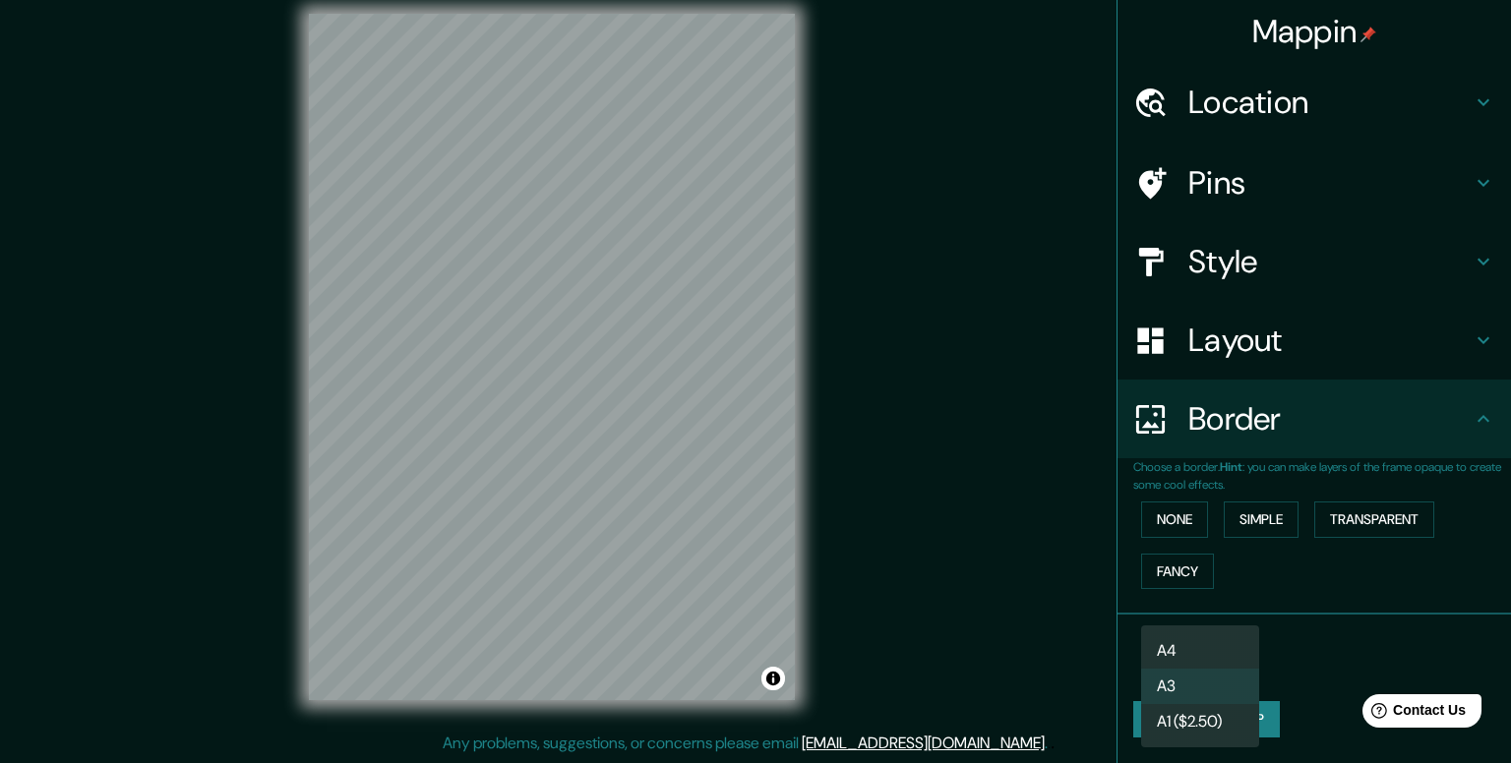
click at [1229, 654] on body "Mappin Location [GEOGRAPHIC_DATA], [GEOGRAPHIC_DATA], [GEOGRAPHIC_DATA] Pins St…" at bounding box center [755, 363] width 1511 height 763
click at [1196, 679] on li "A3" at bounding box center [1200, 686] width 118 height 35
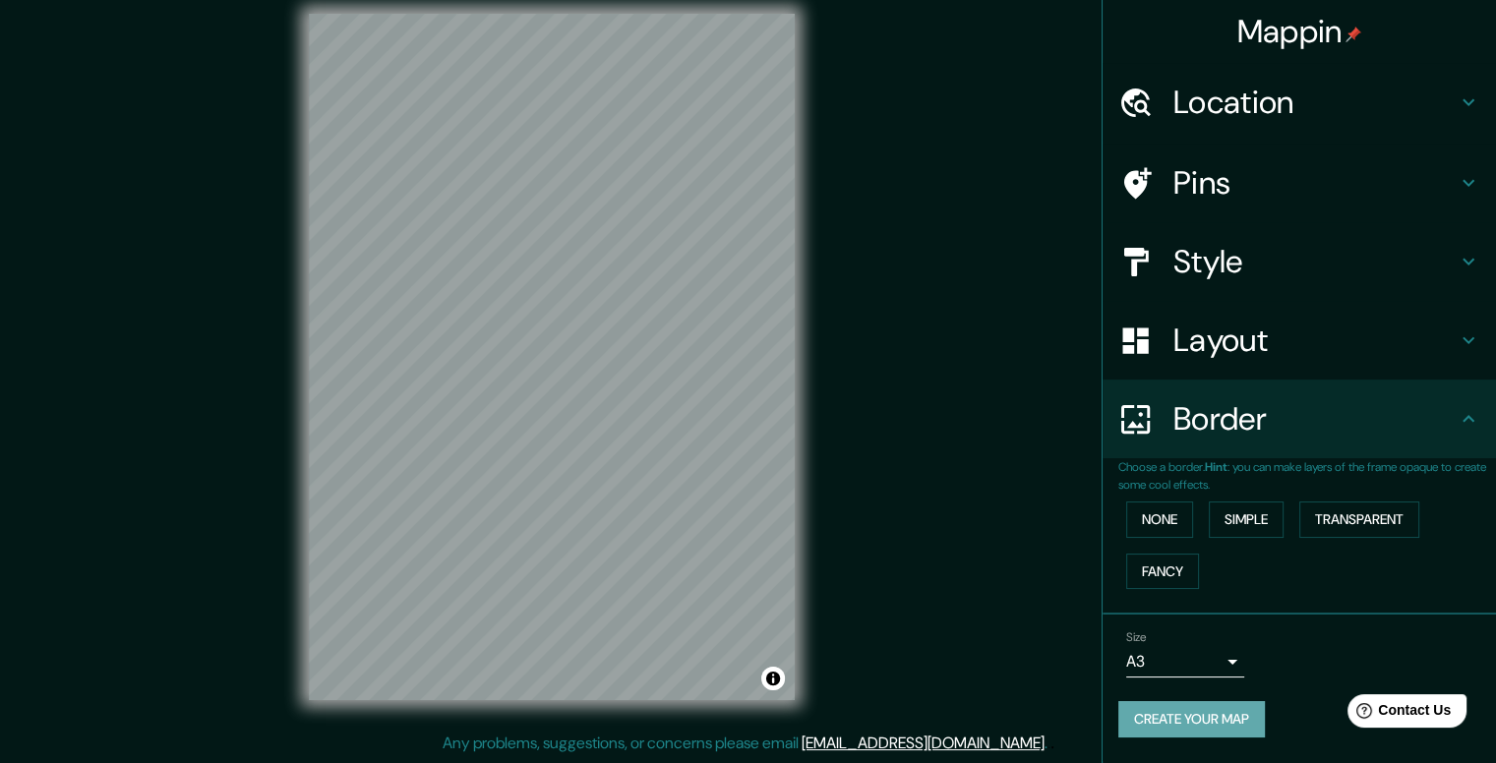
click at [1221, 710] on button "Create your map" at bounding box center [1192, 719] width 147 height 36
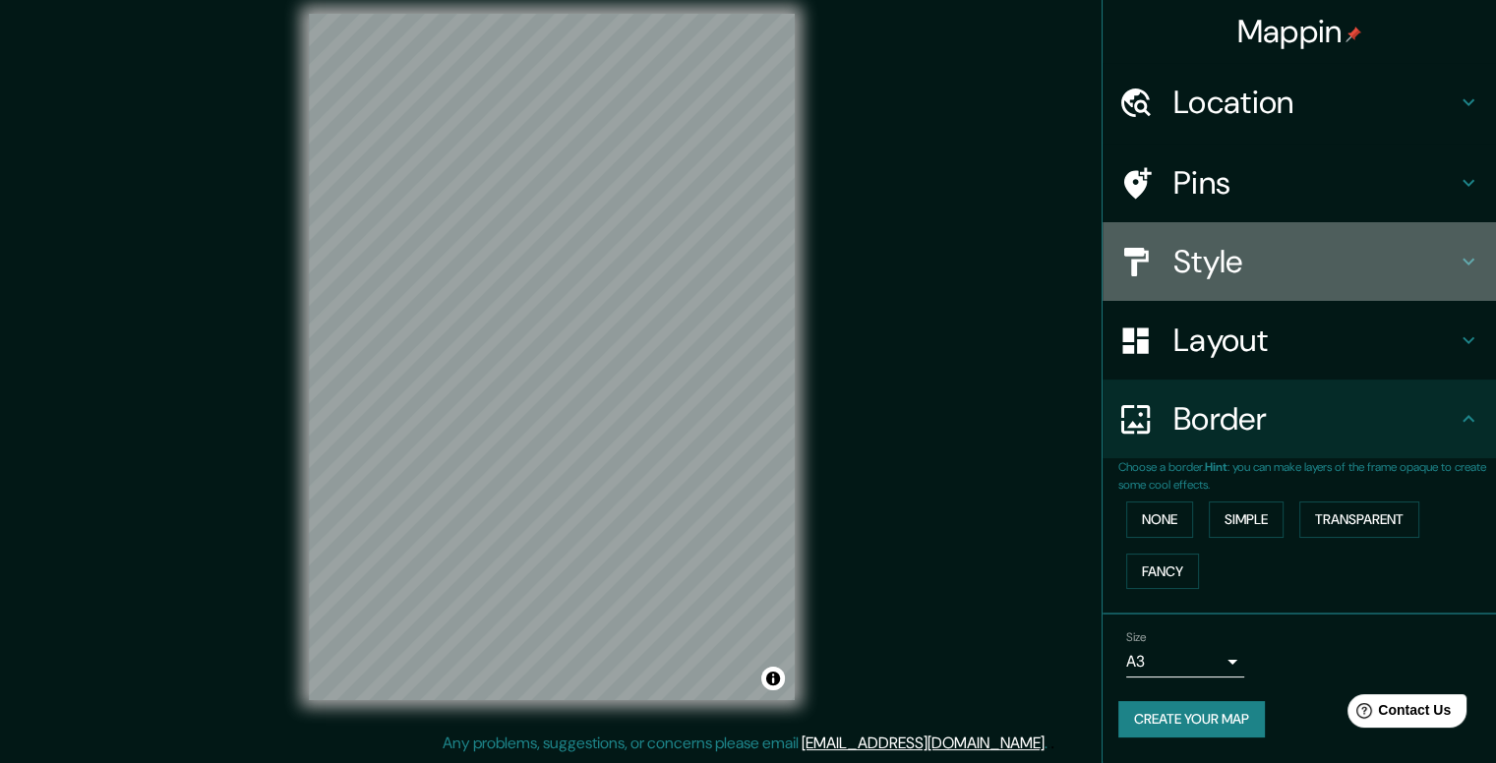
click at [1226, 268] on h4 "Style" at bounding box center [1315, 261] width 283 height 39
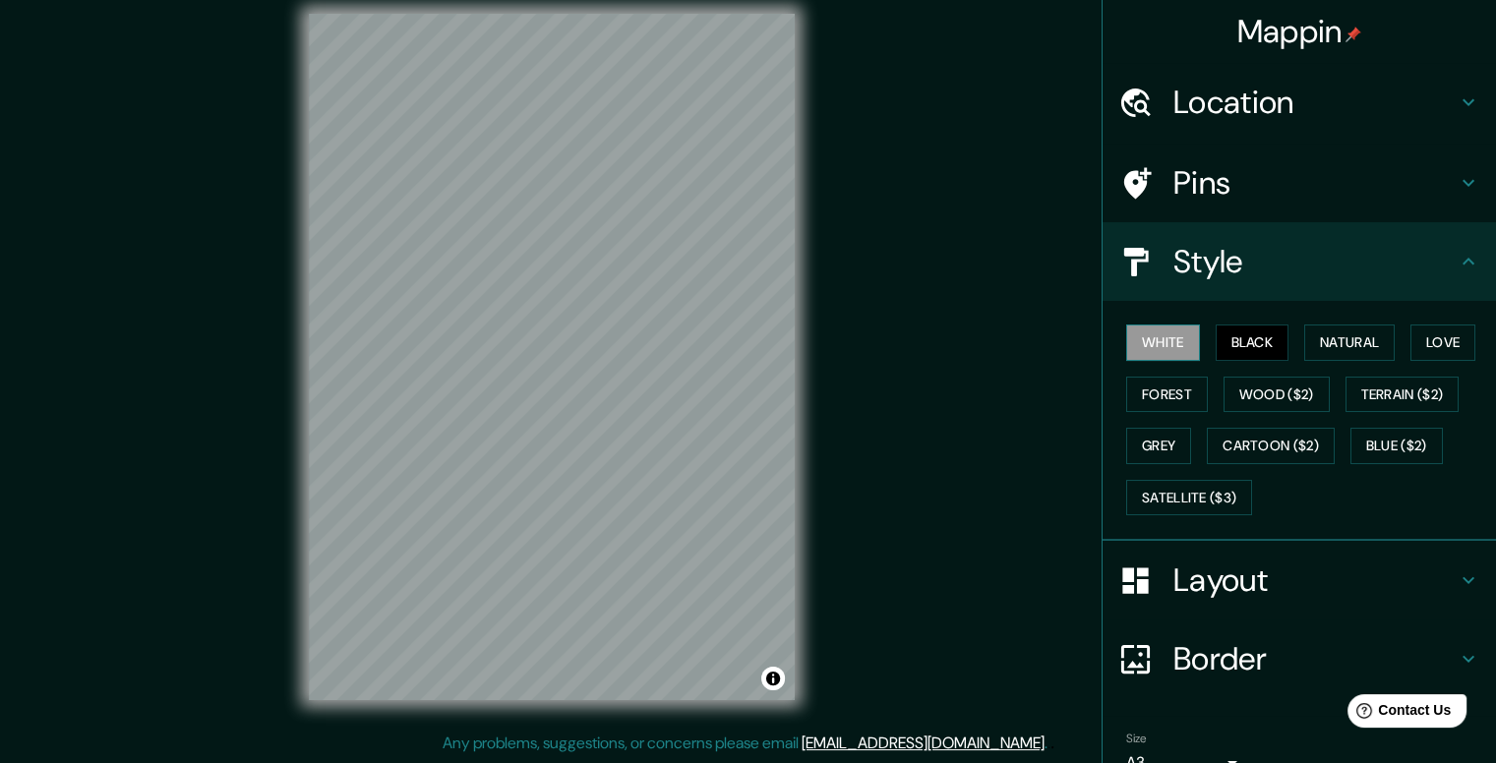
click at [1164, 339] on button "White" at bounding box center [1163, 343] width 74 height 36
click at [1192, 339] on div "White Black Natural Love Forest Wood ($2) Terrain ($2) Grey Cartoon ($2) Blue (…" at bounding box center [1308, 420] width 378 height 207
click at [1217, 338] on button "Black" at bounding box center [1253, 343] width 74 height 36
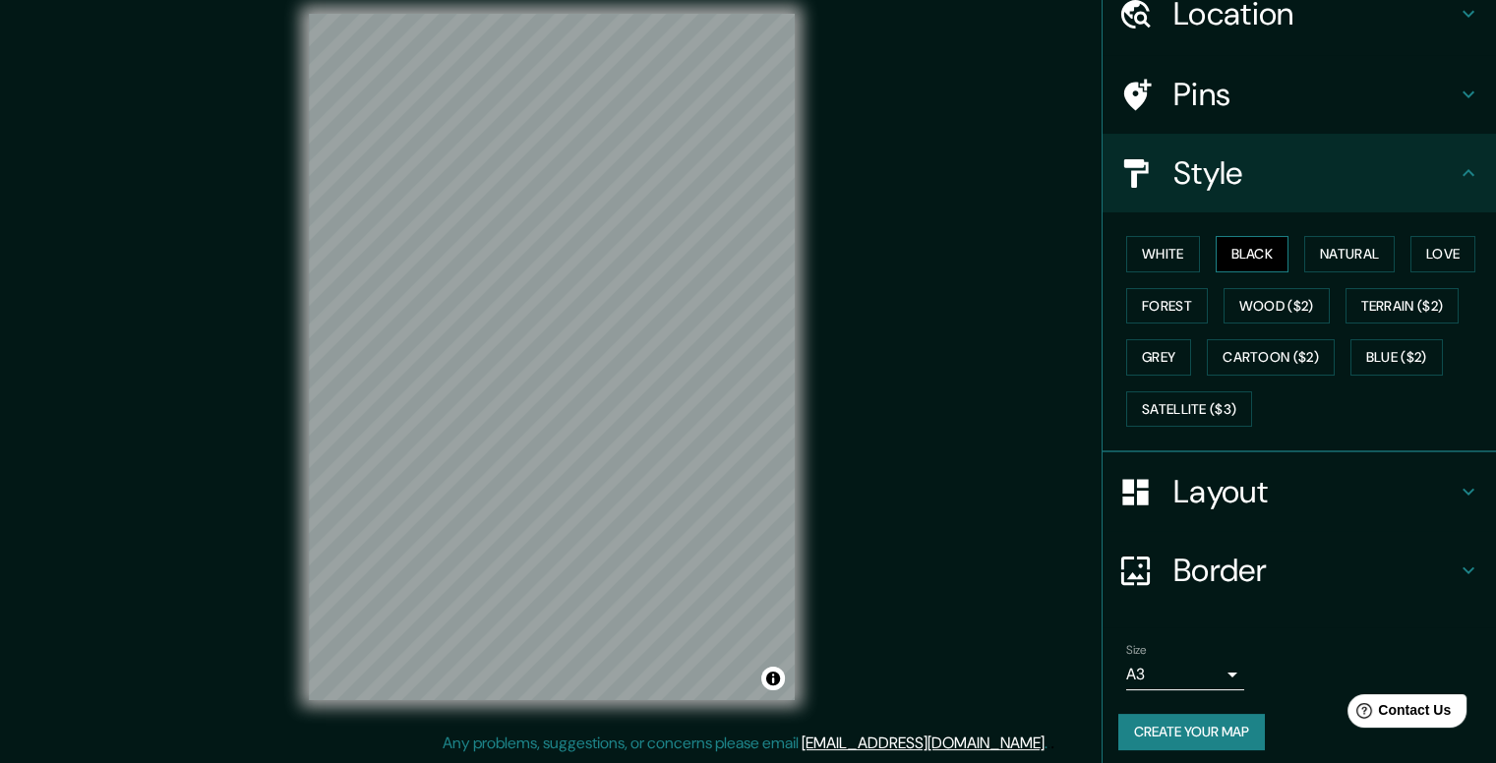
scroll to position [95, 0]
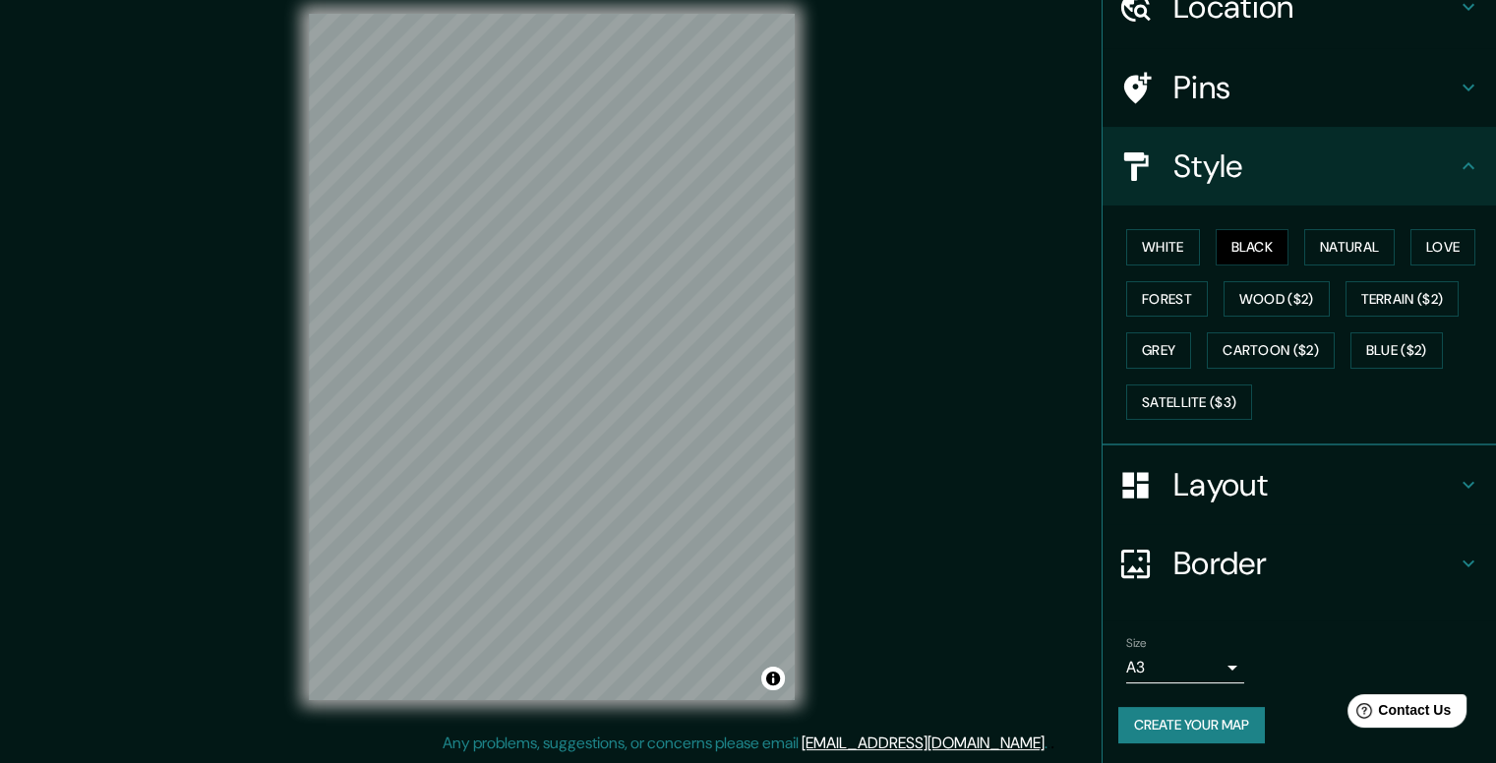
click at [1188, 472] on h4 "Layout" at bounding box center [1315, 484] width 283 height 39
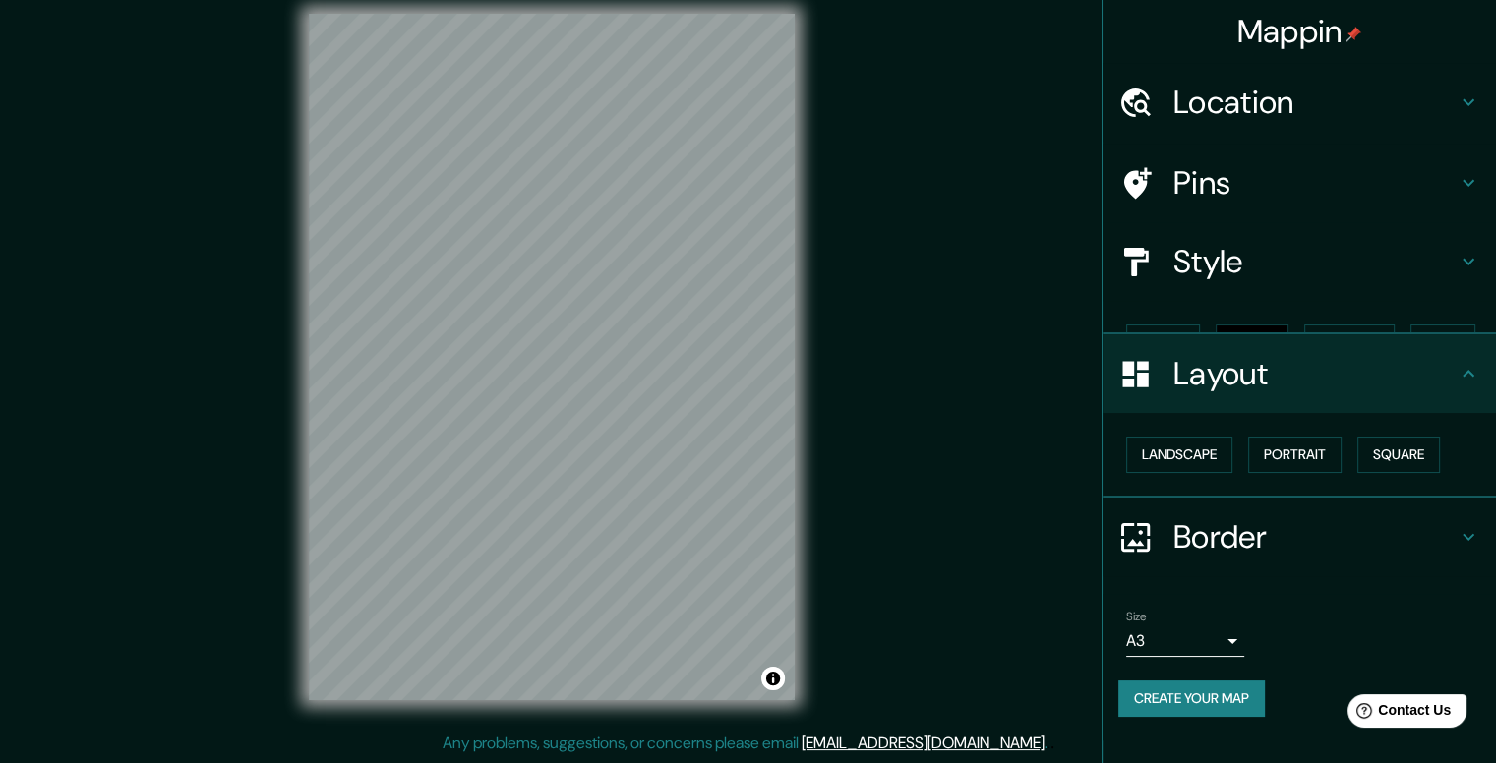
scroll to position [0, 0]
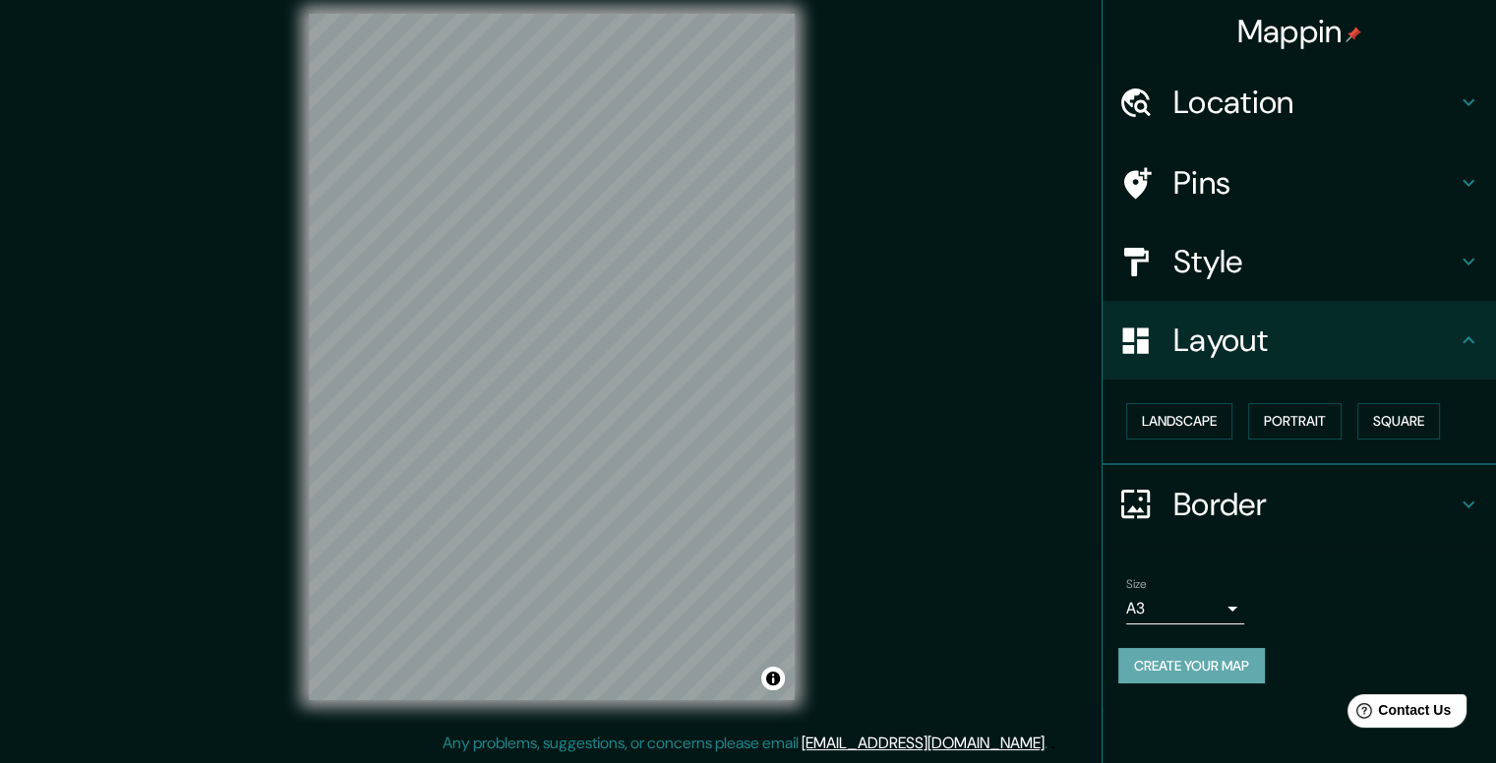
click at [1161, 657] on button "Create your map" at bounding box center [1192, 666] width 147 height 36
